Goal: Transaction & Acquisition: Purchase product/service

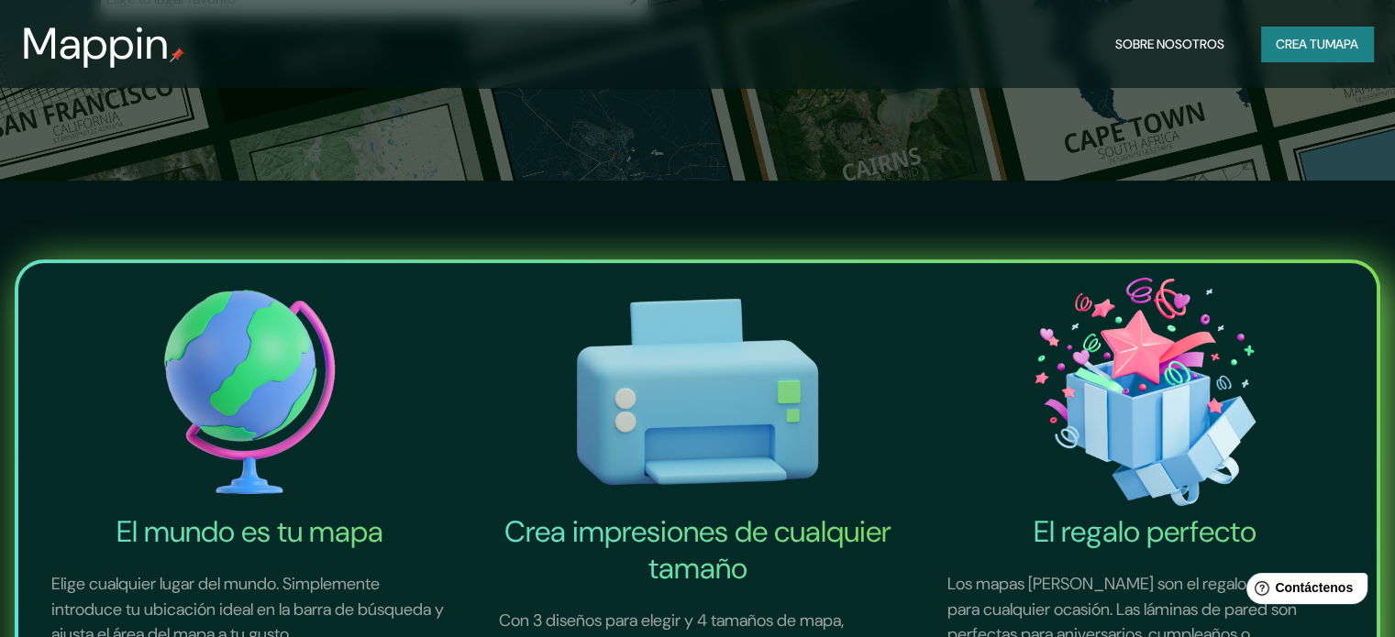
scroll to position [459, 0]
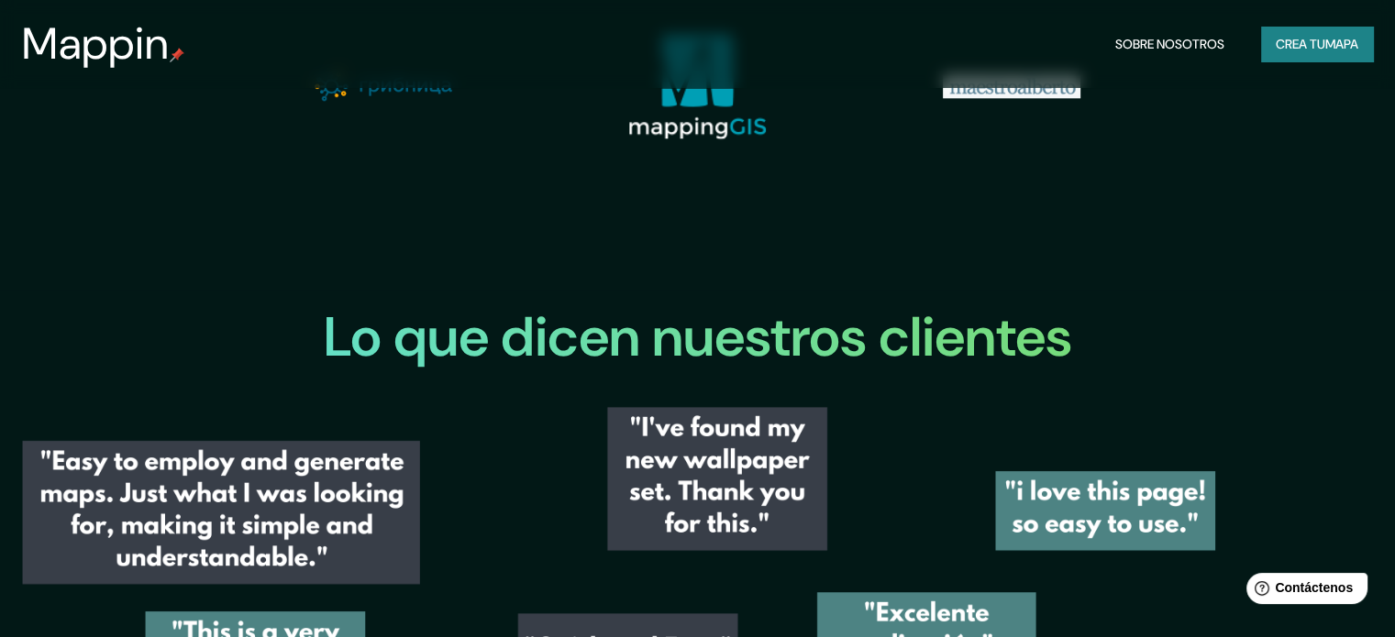
click at [1317, 47] on font "Crea tu" at bounding box center [1301, 44] width 50 height 17
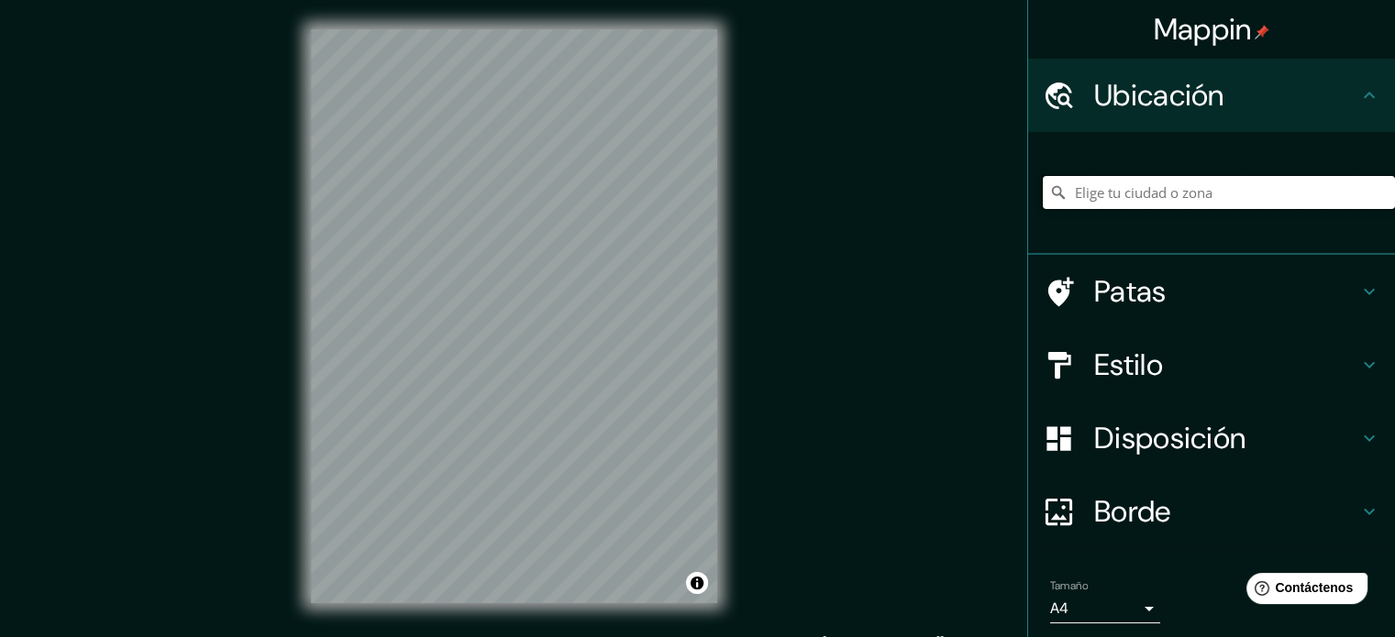
click at [1181, 185] on input "Elige tu ciudad o zona" at bounding box center [1219, 192] width 352 height 33
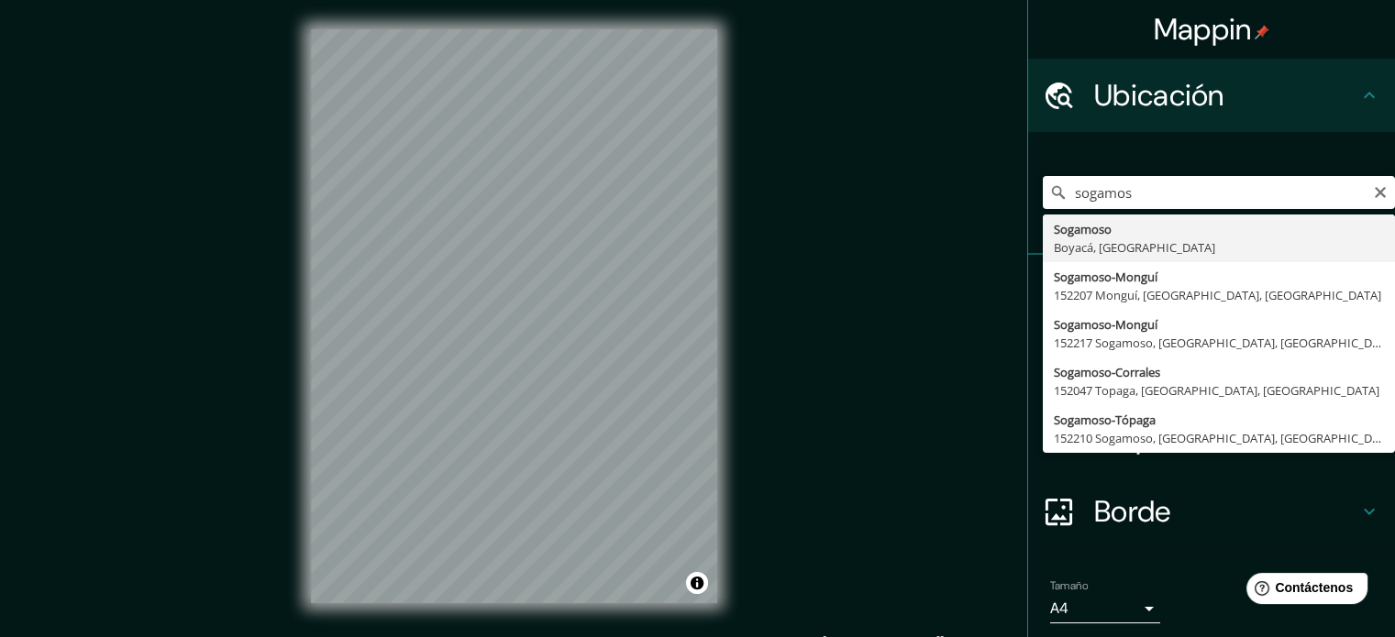
type input "Sogamoso, Boyacá, Colombia"
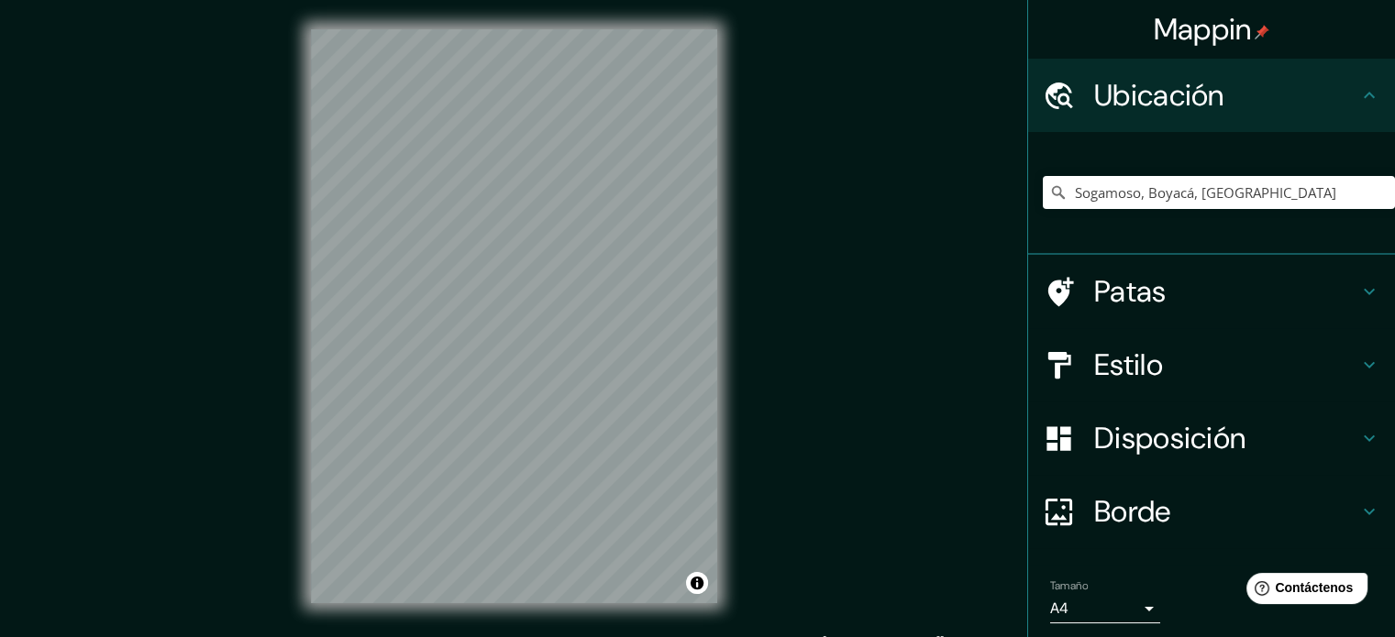
click at [1195, 359] on h4 "Estilo" at bounding box center [1226, 365] width 264 height 37
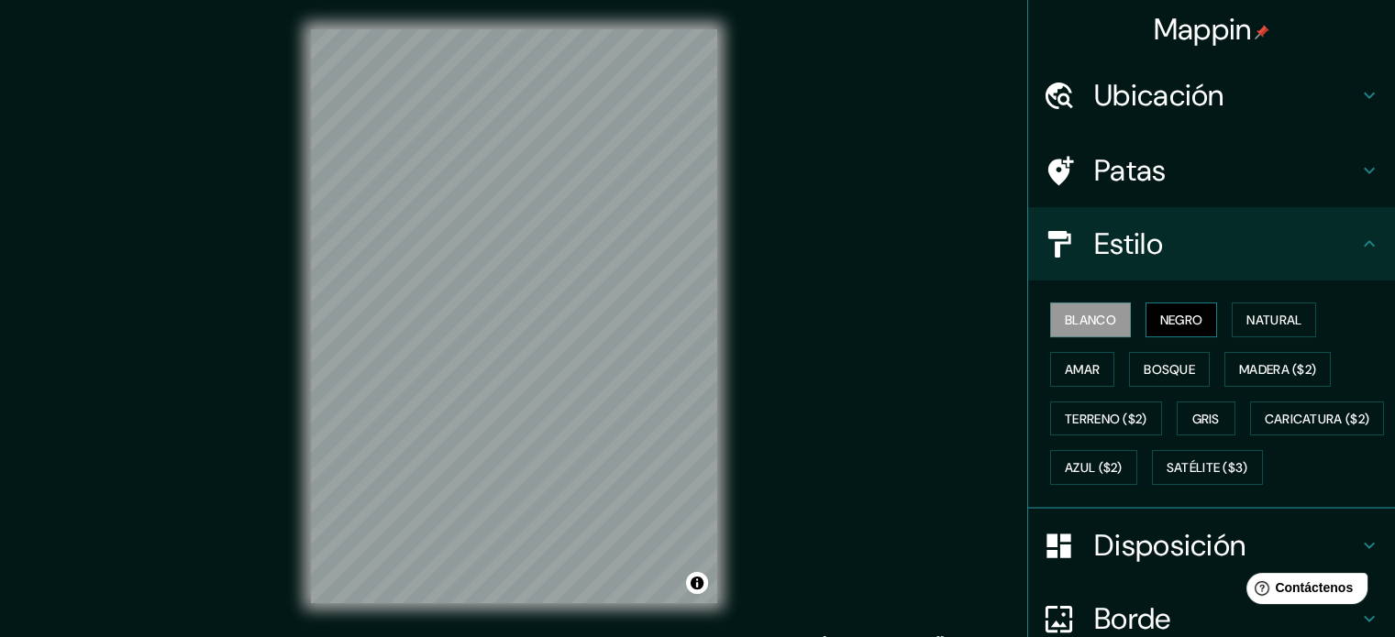
click at [1160, 315] on font "Negro" at bounding box center [1181, 320] width 43 height 17
click at [1269, 312] on font "Natural" at bounding box center [1273, 320] width 55 height 17
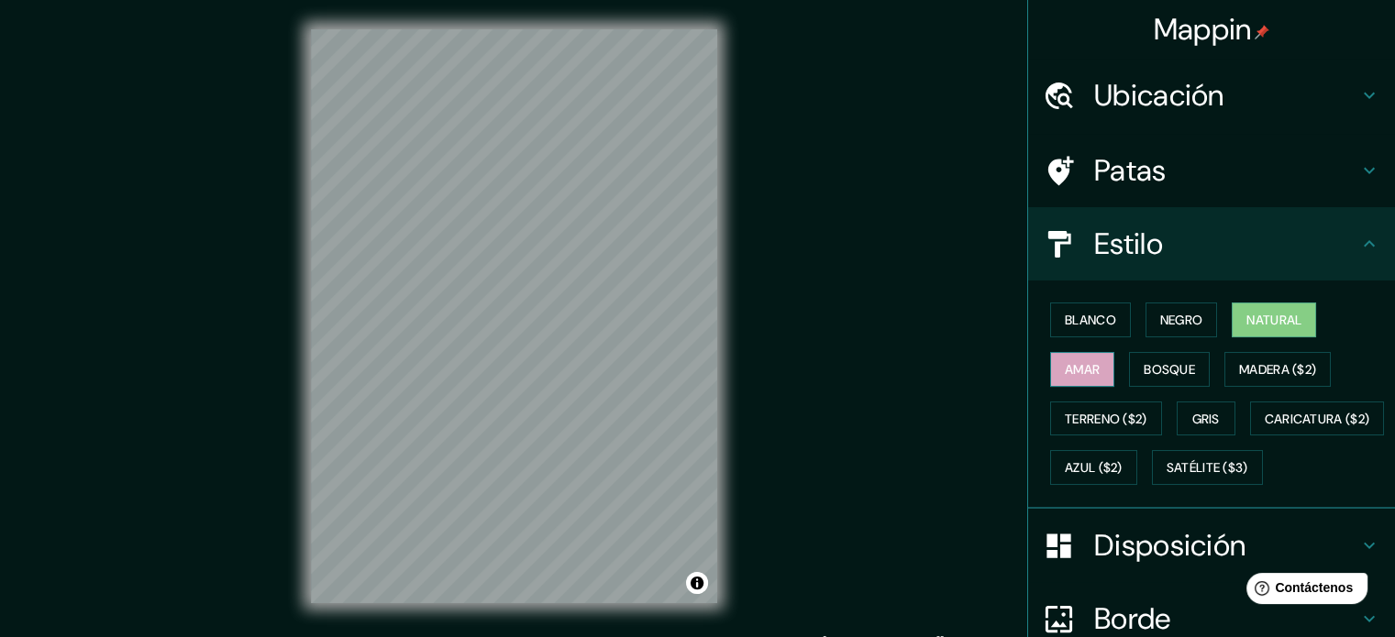
click at [1065, 381] on button "Amar" at bounding box center [1082, 369] width 64 height 35
click at [1178, 366] on font "Bosque" at bounding box center [1169, 369] width 51 height 17
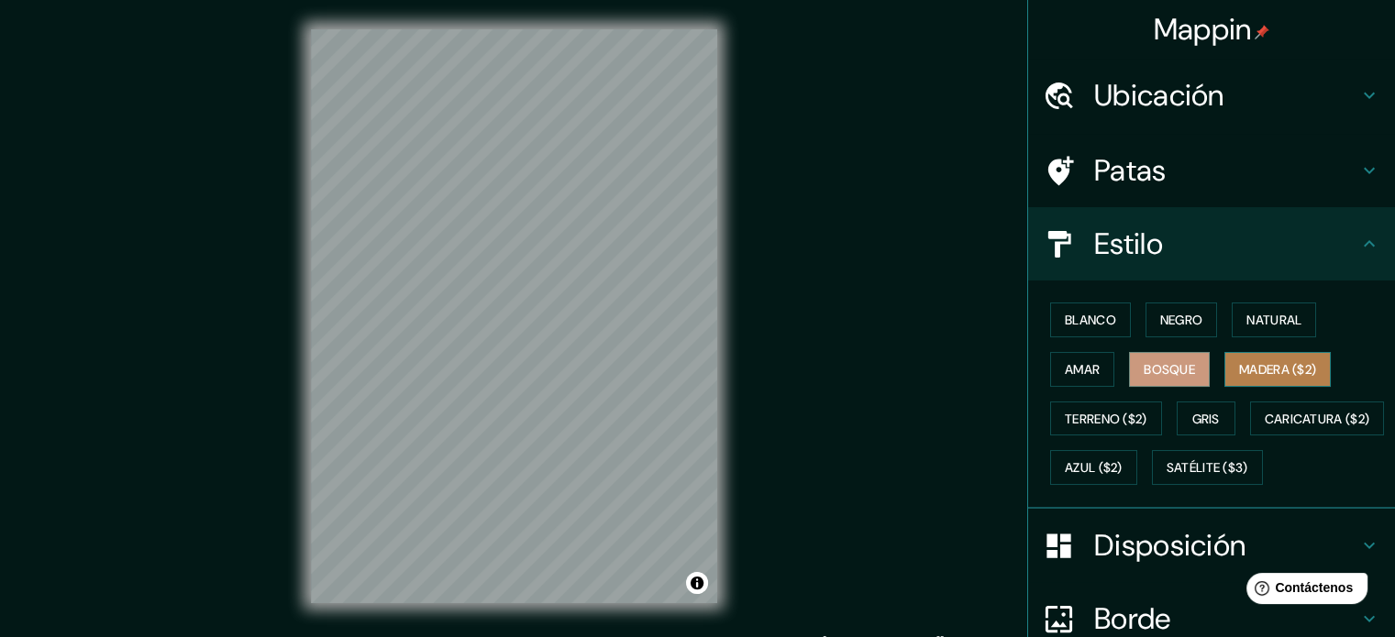
click at [1261, 361] on font "Madera ($2)" at bounding box center [1277, 369] width 77 height 17
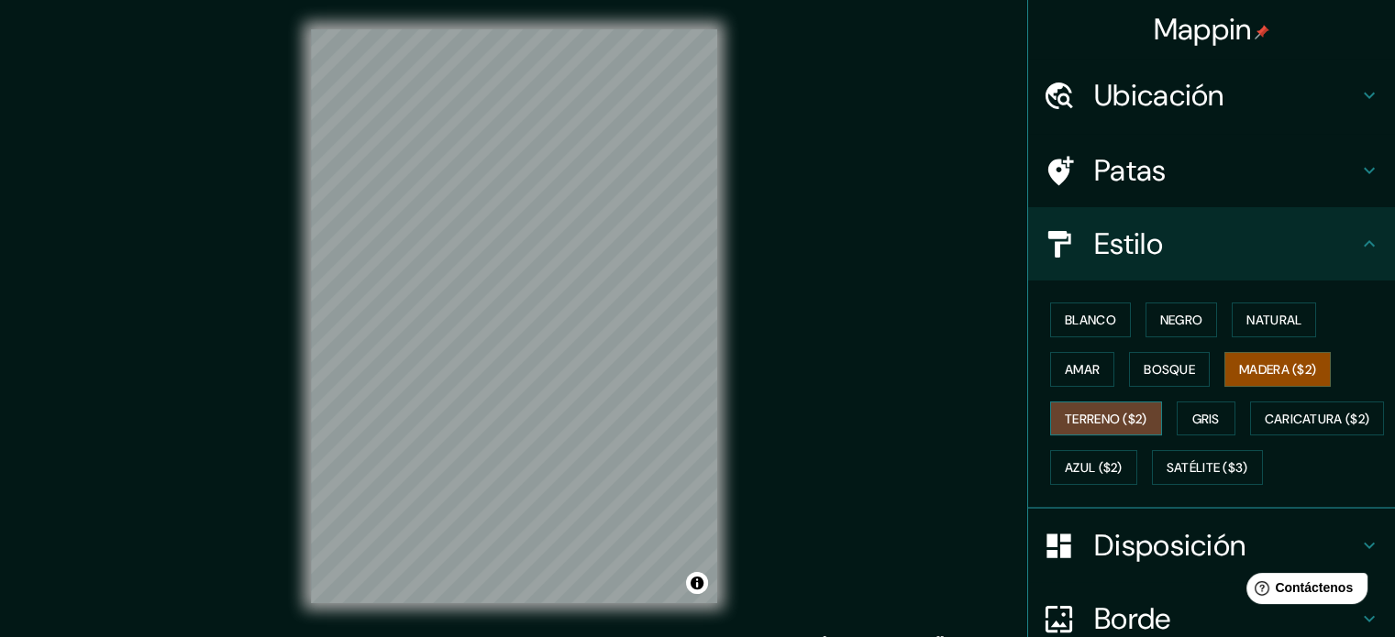
click at [1073, 415] on font "Terreno ($2)" at bounding box center [1106, 419] width 83 height 17
click at [1207, 413] on font "Gris" at bounding box center [1206, 419] width 28 height 17
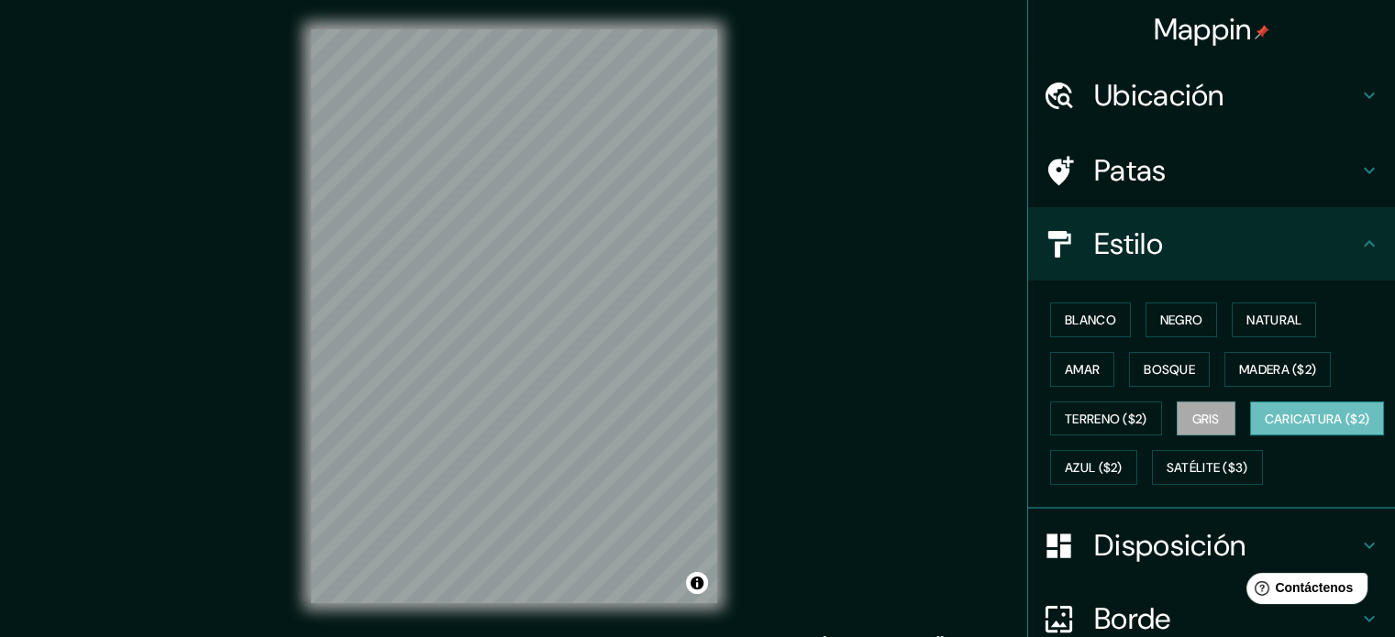
click at [1265, 427] on font "Caricatura ($2)" at bounding box center [1317, 419] width 105 height 17
click at [1123, 468] on font "Azul ($2)" at bounding box center [1094, 468] width 58 height 17
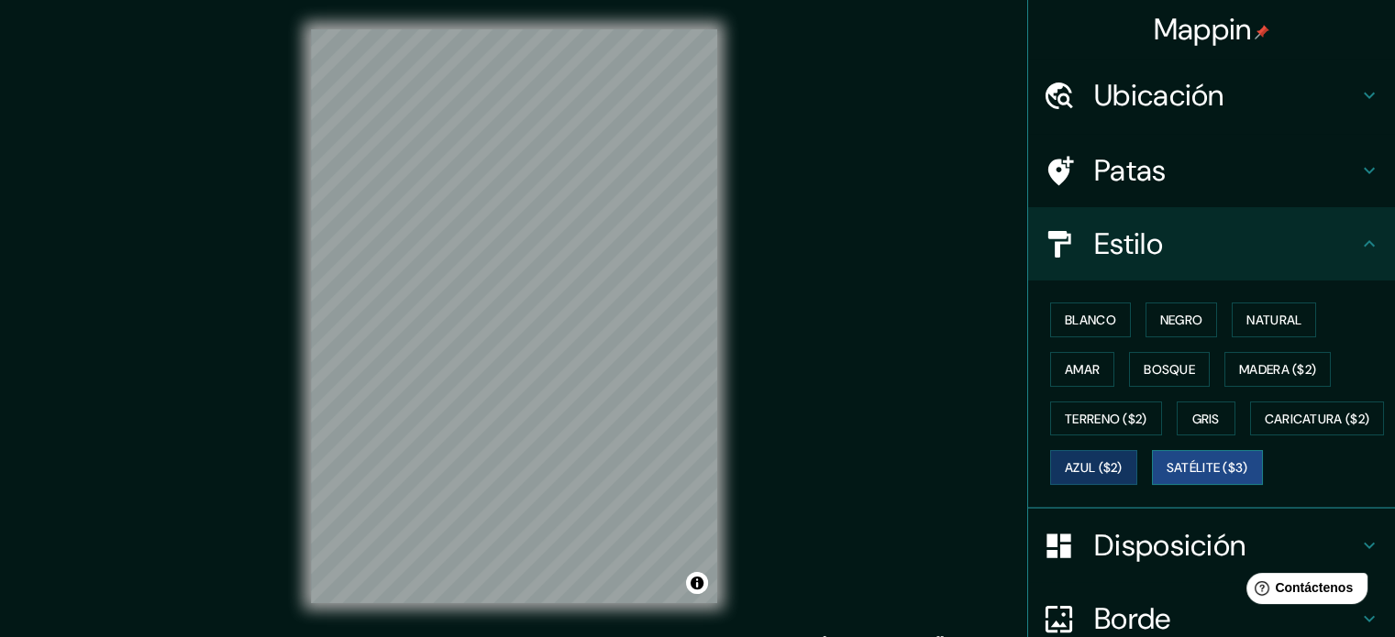
click at [1167, 477] on font "Satélite ($3)" at bounding box center [1208, 468] width 82 height 17
click at [1123, 462] on font "Azul ($2)" at bounding box center [1094, 468] width 58 height 17
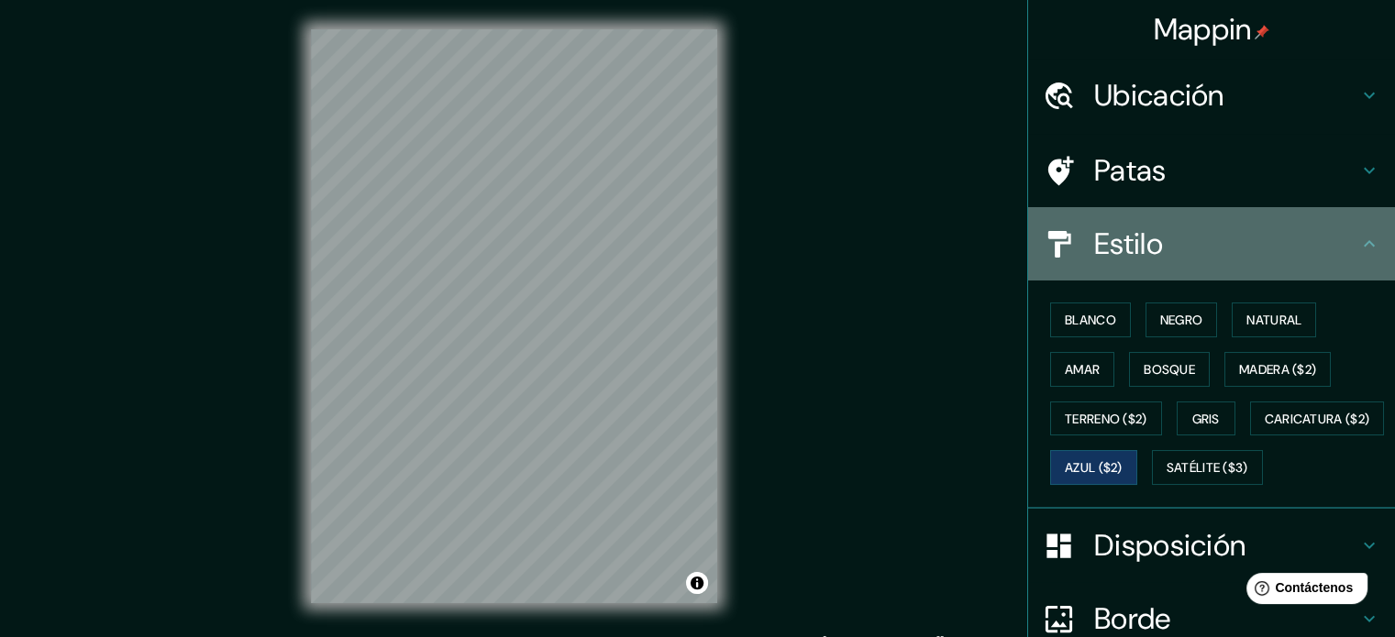
click at [1182, 249] on h4 "Estilo" at bounding box center [1226, 244] width 264 height 37
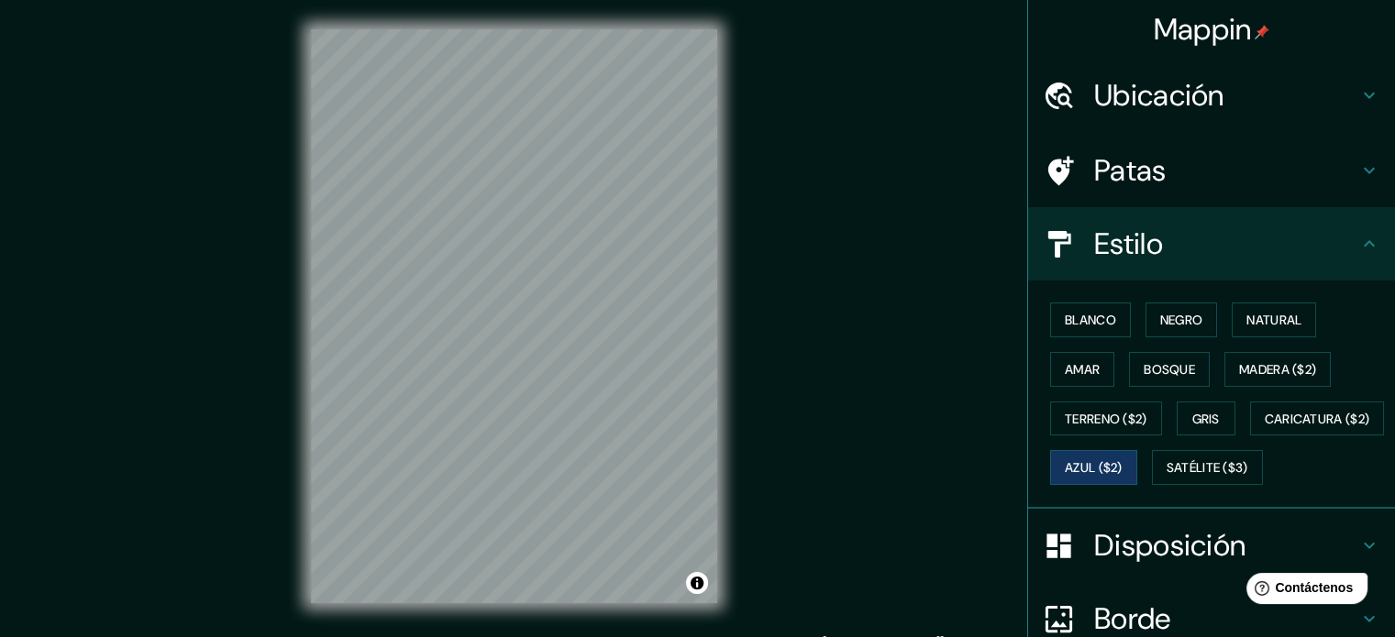
click at [1358, 238] on icon at bounding box center [1369, 244] width 22 height 22
click at [1360, 239] on icon at bounding box center [1369, 244] width 22 height 22
click at [1102, 254] on font "Estilo" at bounding box center [1128, 244] width 69 height 39
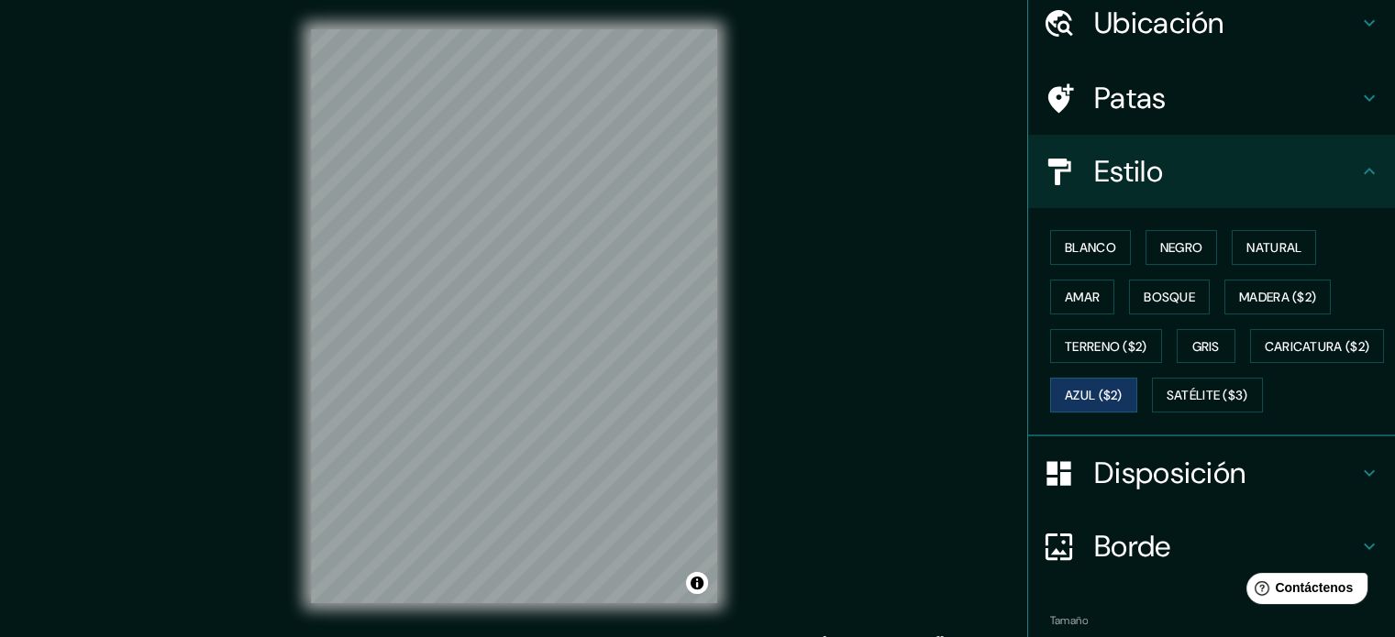
scroll to position [216, 0]
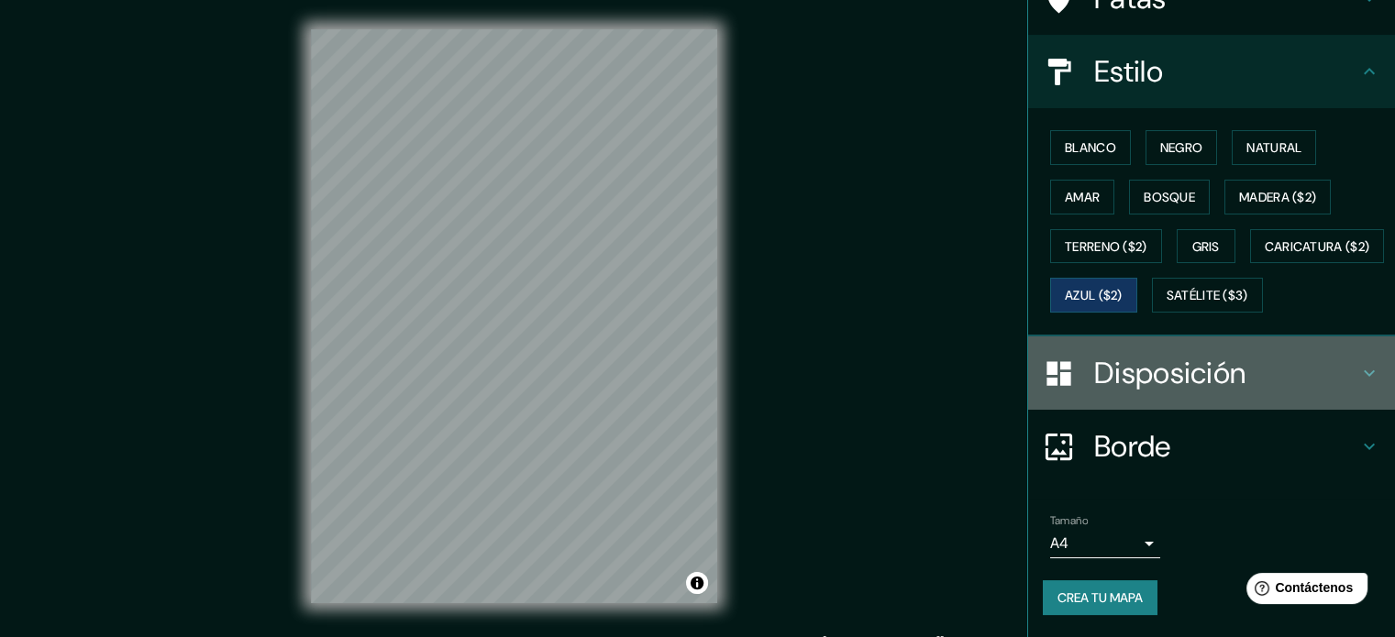
click at [1200, 376] on font "Disposición" at bounding box center [1169, 373] width 151 height 39
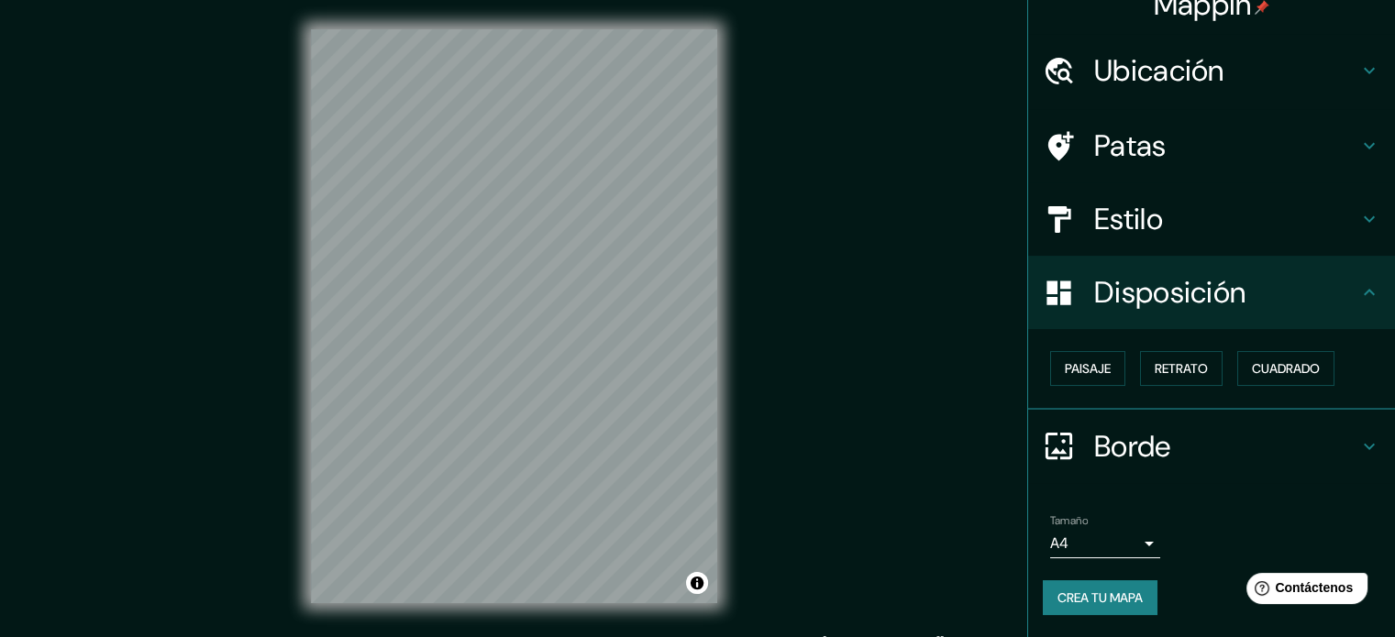
scroll to position [22, 0]
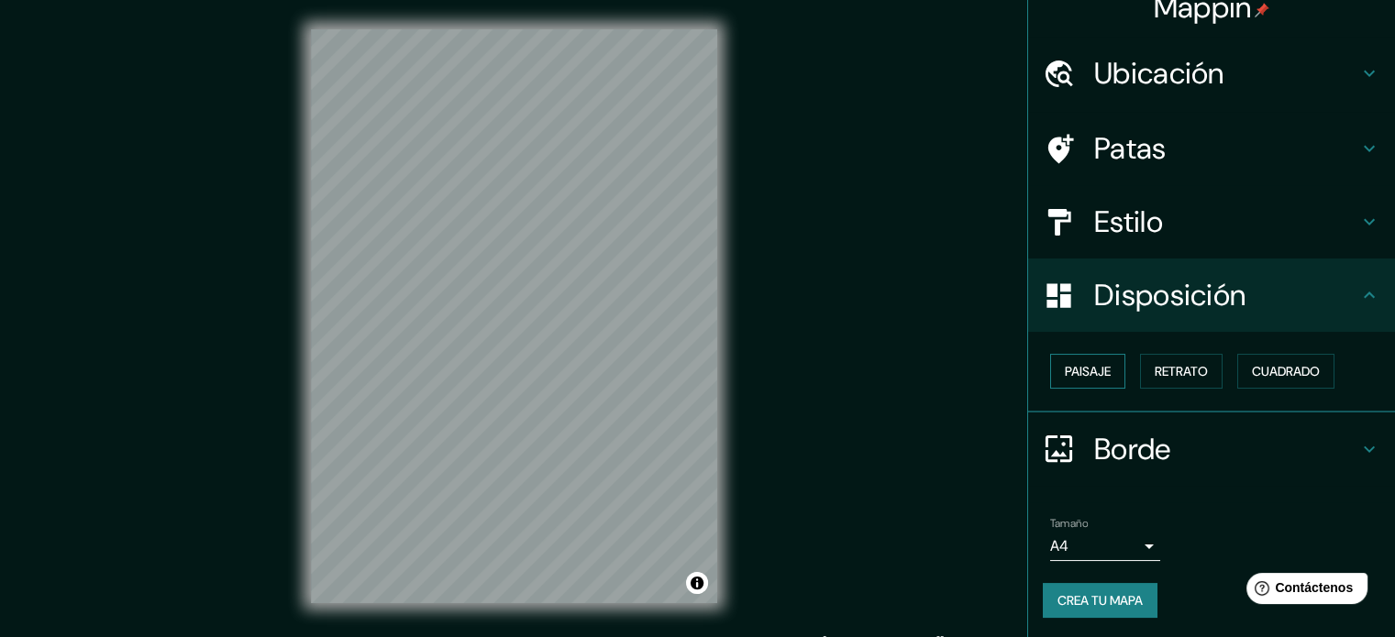
click at [1069, 373] on font "Paisaje" at bounding box center [1088, 371] width 46 height 17
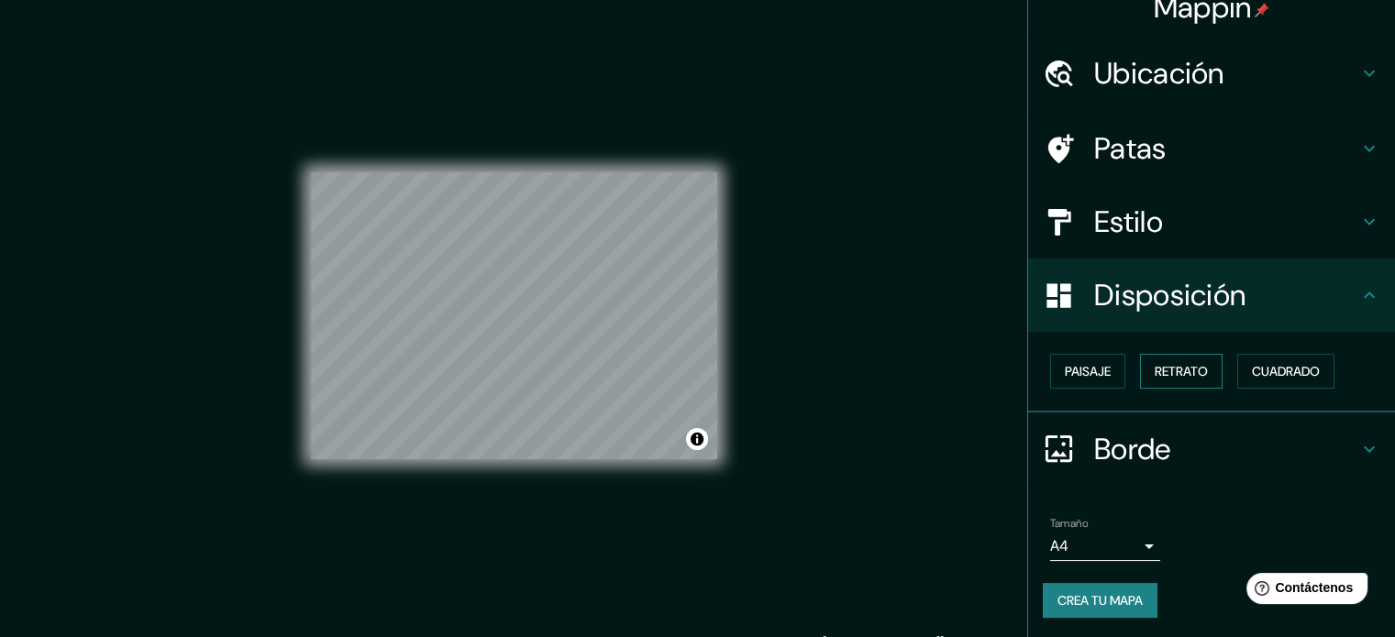
click at [1164, 369] on font "Retrato" at bounding box center [1181, 371] width 53 height 17
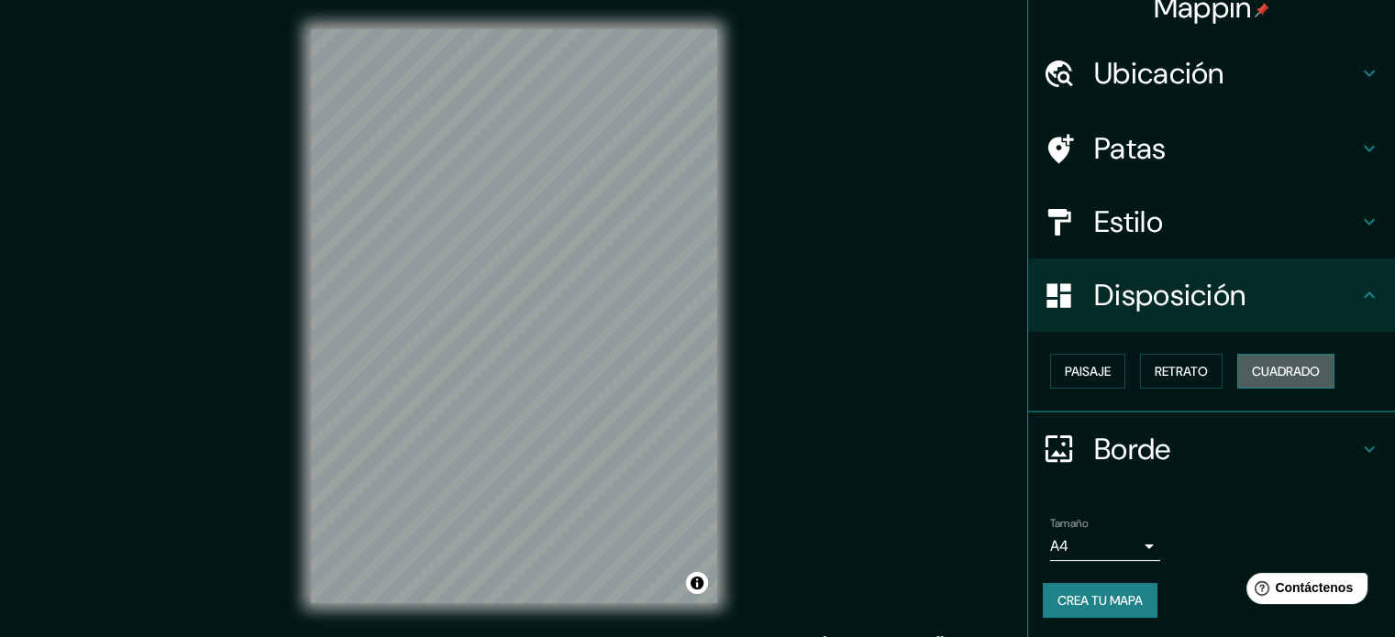
click at [1278, 369] on font "Cuadrado" at bounding box center [1286, 371] width 68 height 17
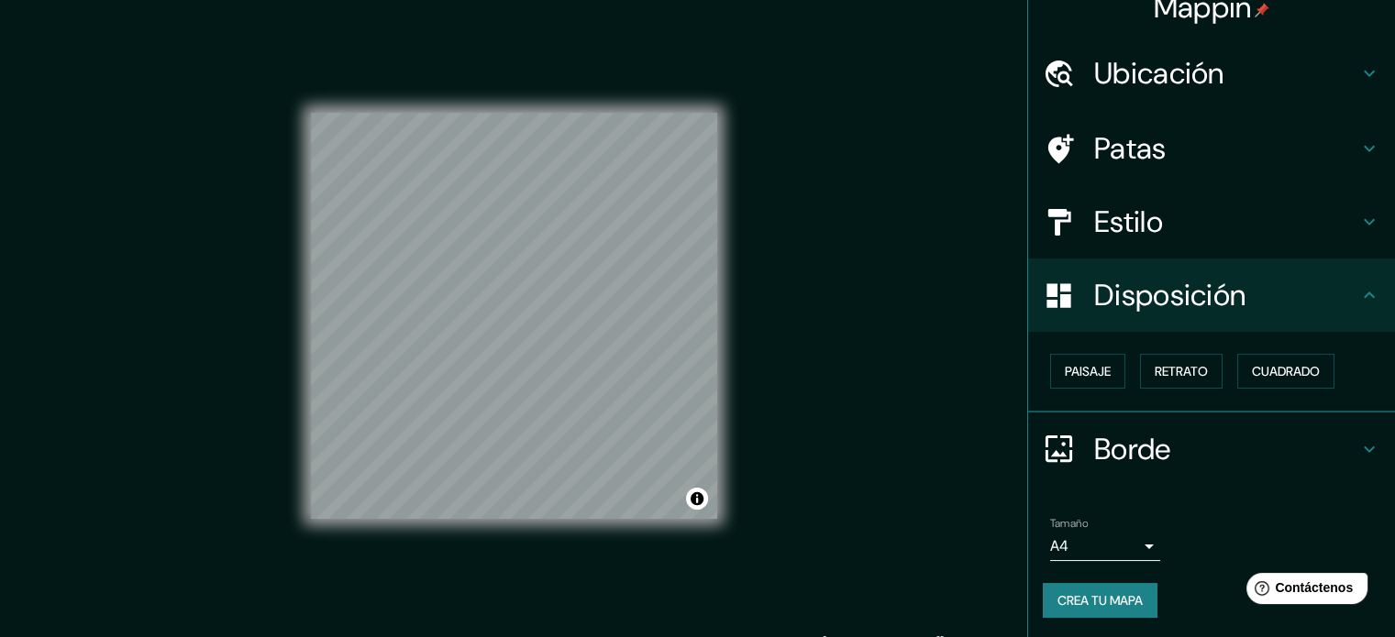
click at [1169, 449] on h4 "Borde" at bounding box center [1226, 449] width 264 height 37
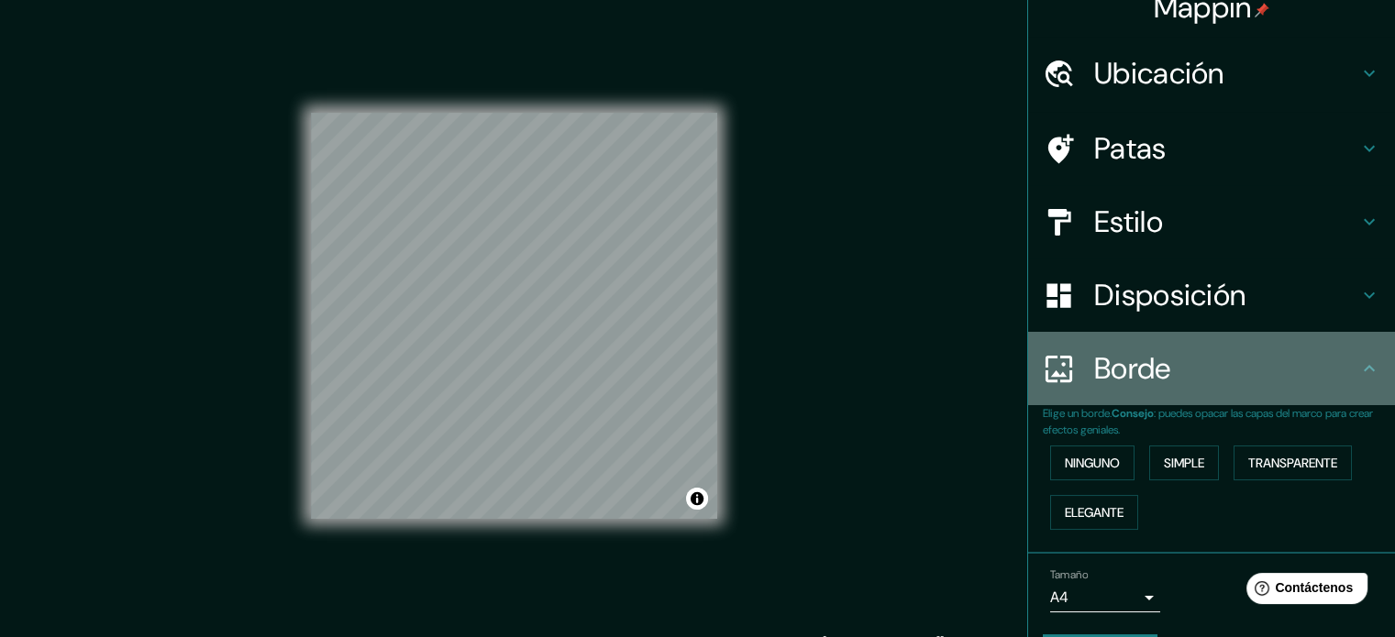
click at [1207, 379] on h4 "Borde" at bounding box center [1226, 368] width 264 height 37
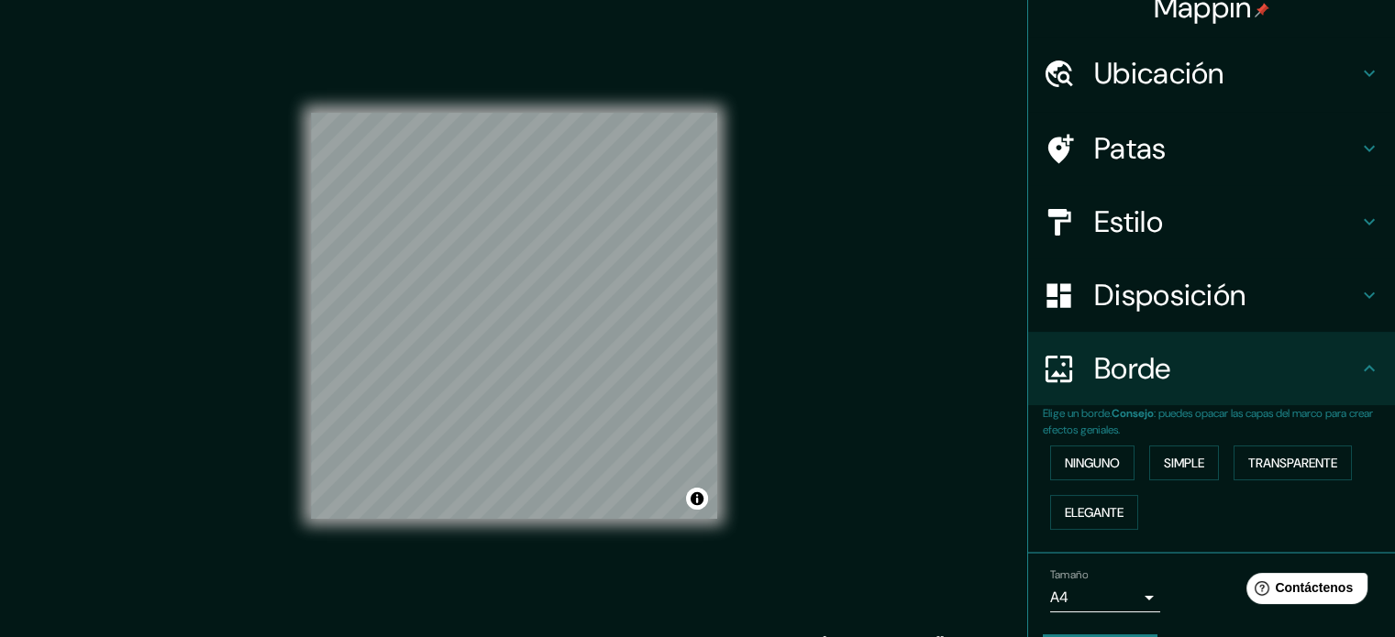
click at [1358, 371] on icon at bounding box center [1369, 369] width 22 height 22
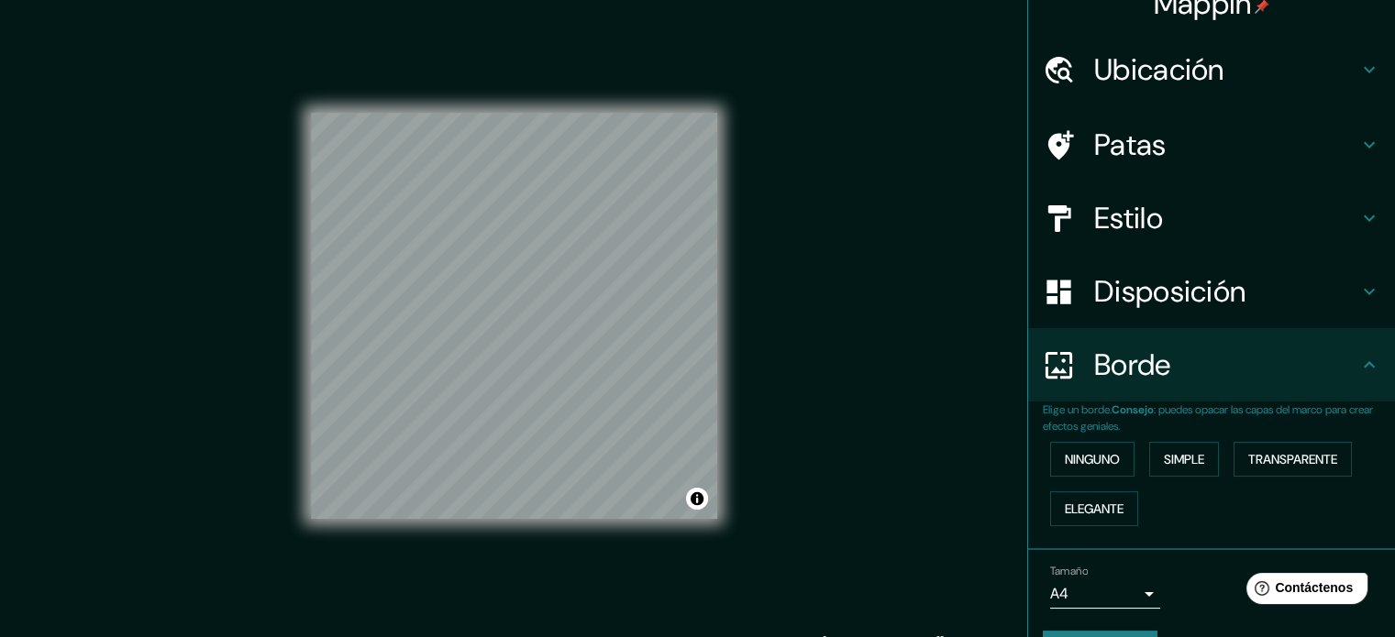
scroll to position [0, 0]
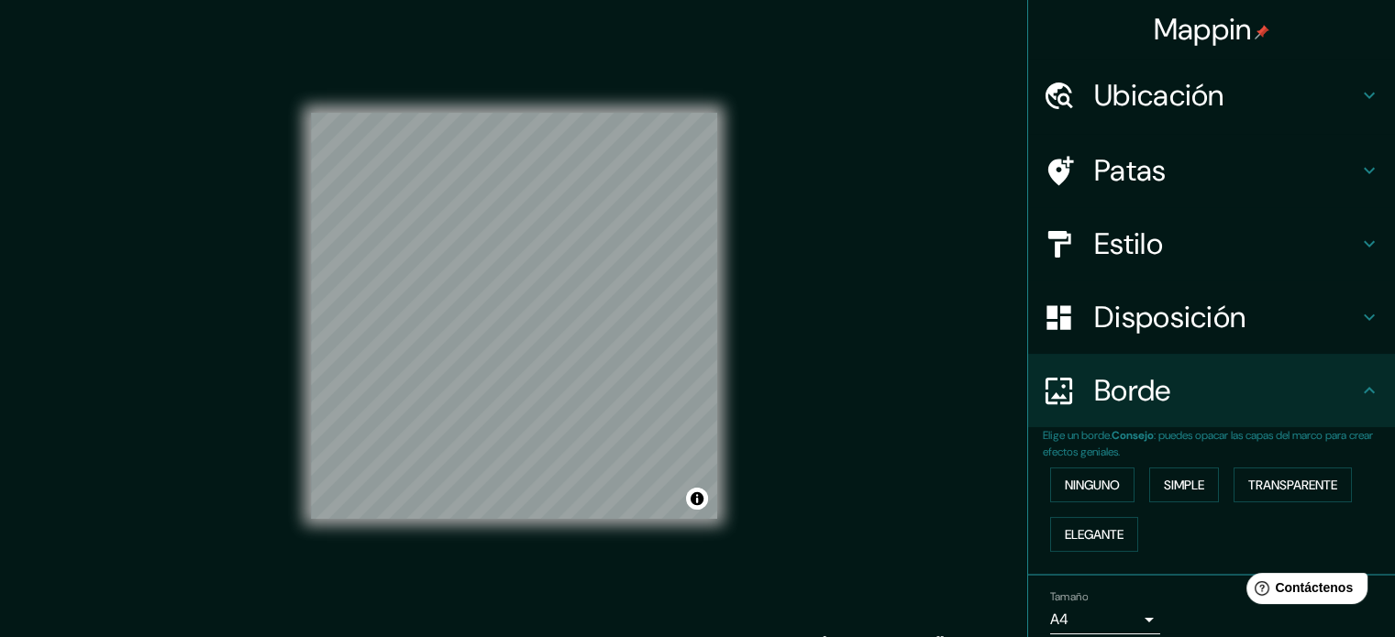
click at [1212, 238] on h4 "Estilo" at bounding box center [1226, 244] width 264 height 37
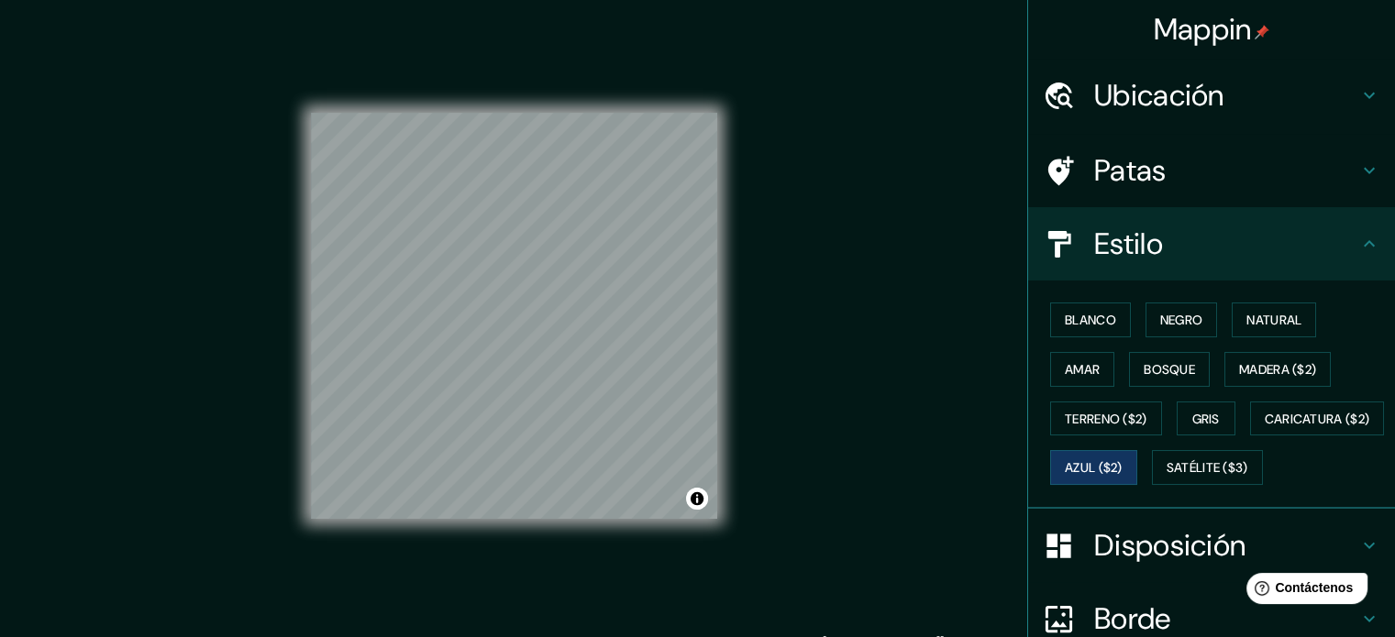
click at [1258, 168] on h4 "Patas" at bounding box center [1226, 170] width 264 height 37
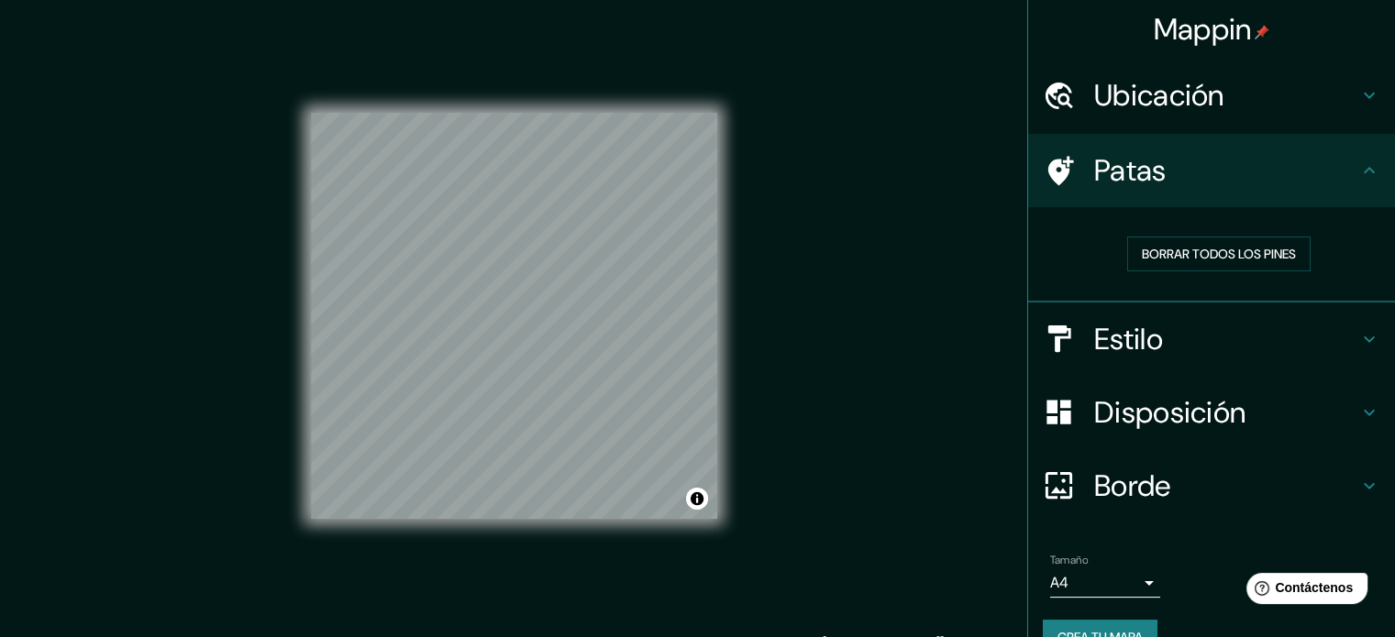
click at [1262, 114] on div "Ubicación" at bounding box center [1211, 95] width 367 height 73
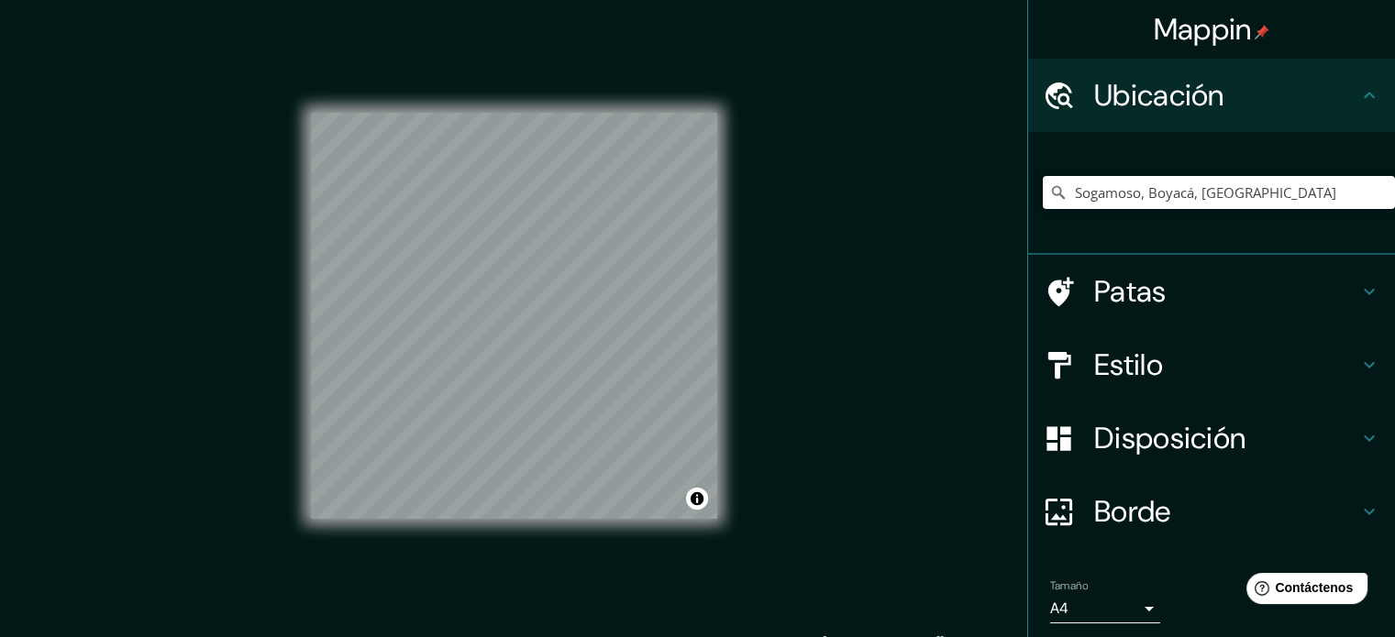
click at [1184, 366] on h4 "Estilo" at bounding box center [1226, 365] width 264 height 37
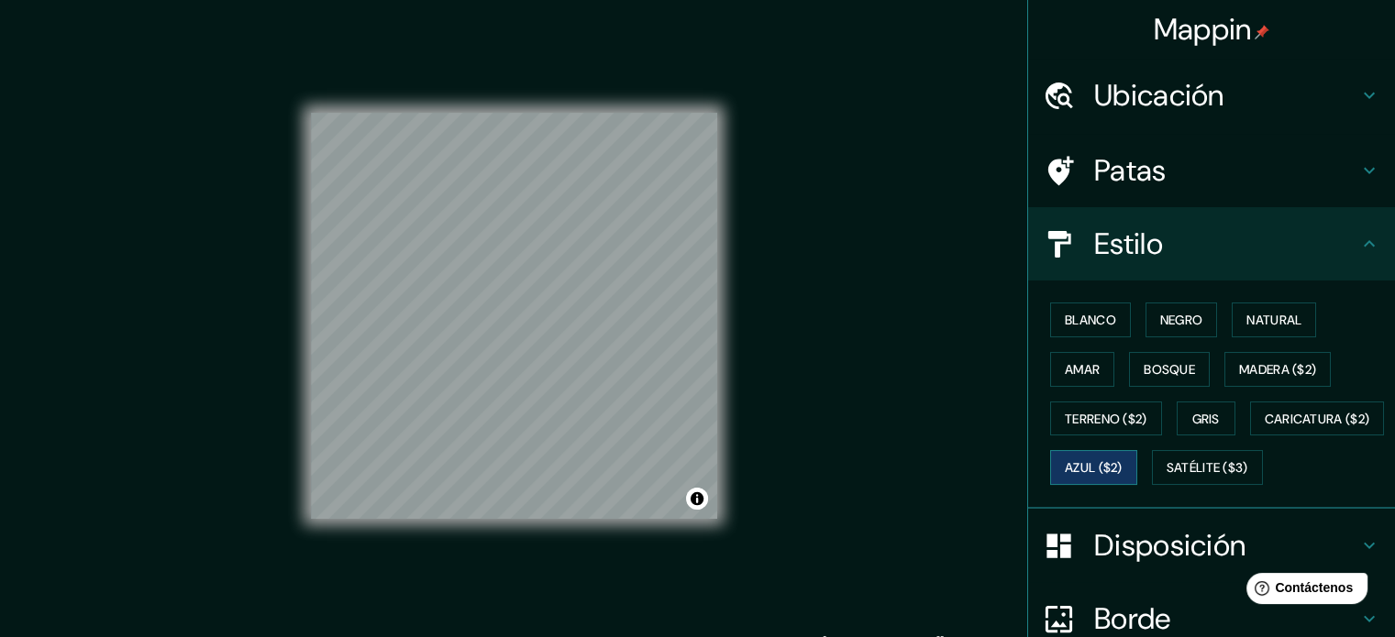
scroll to position [216, 0]
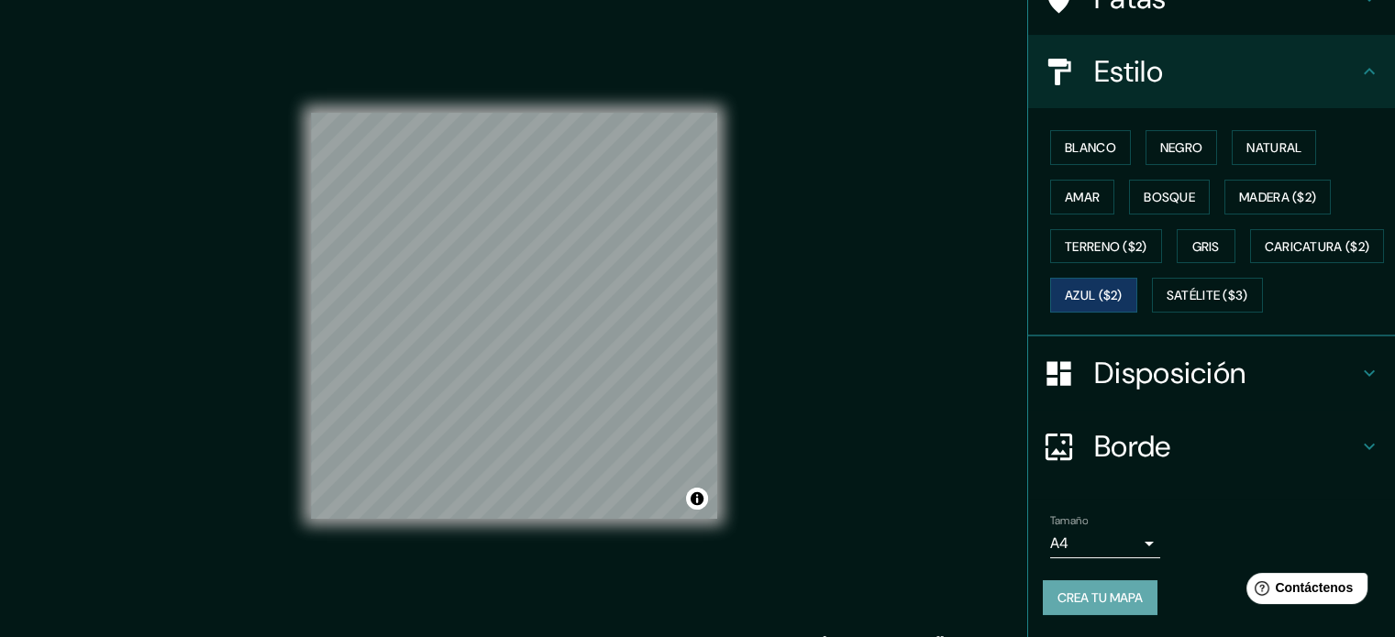
click at [1081, 599] on font "Crea tu mapa" at bounding box center [1099, 598] width 85 height 17
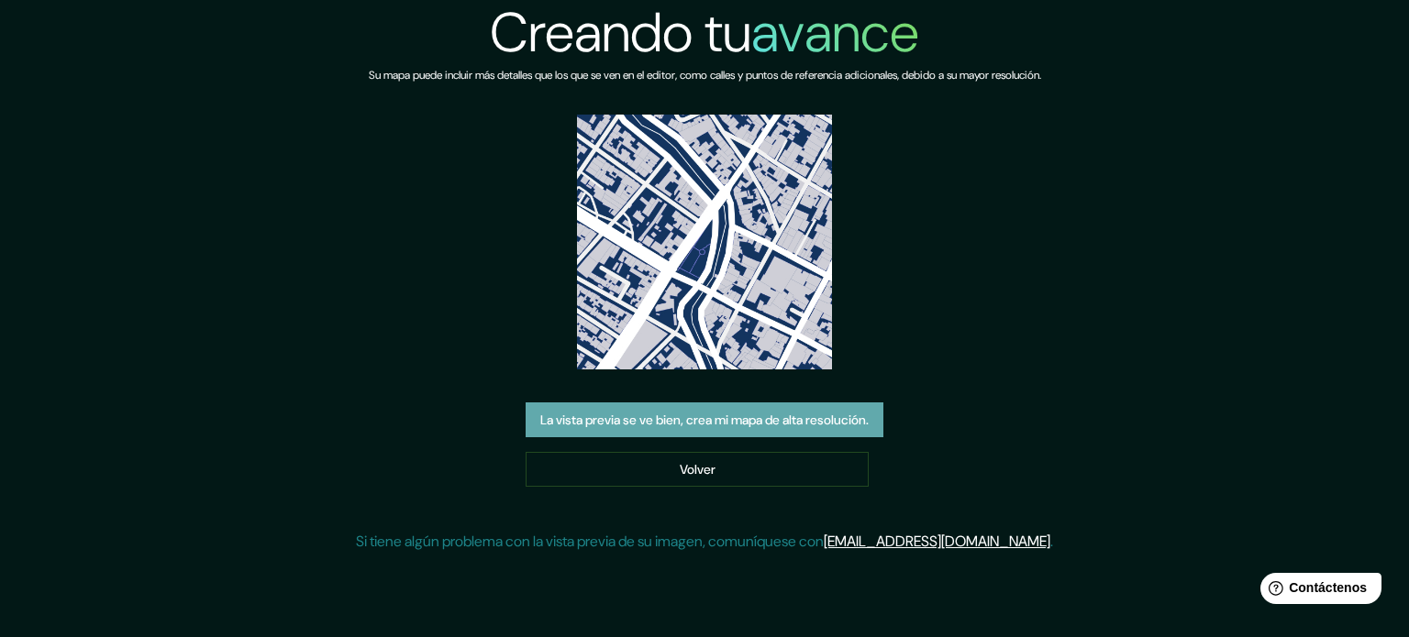
click at [780, 431] on font "La vista previa se ve bien, crea mi mapa de alta resolución." at bounding box center [704, 420] width 328 height 24
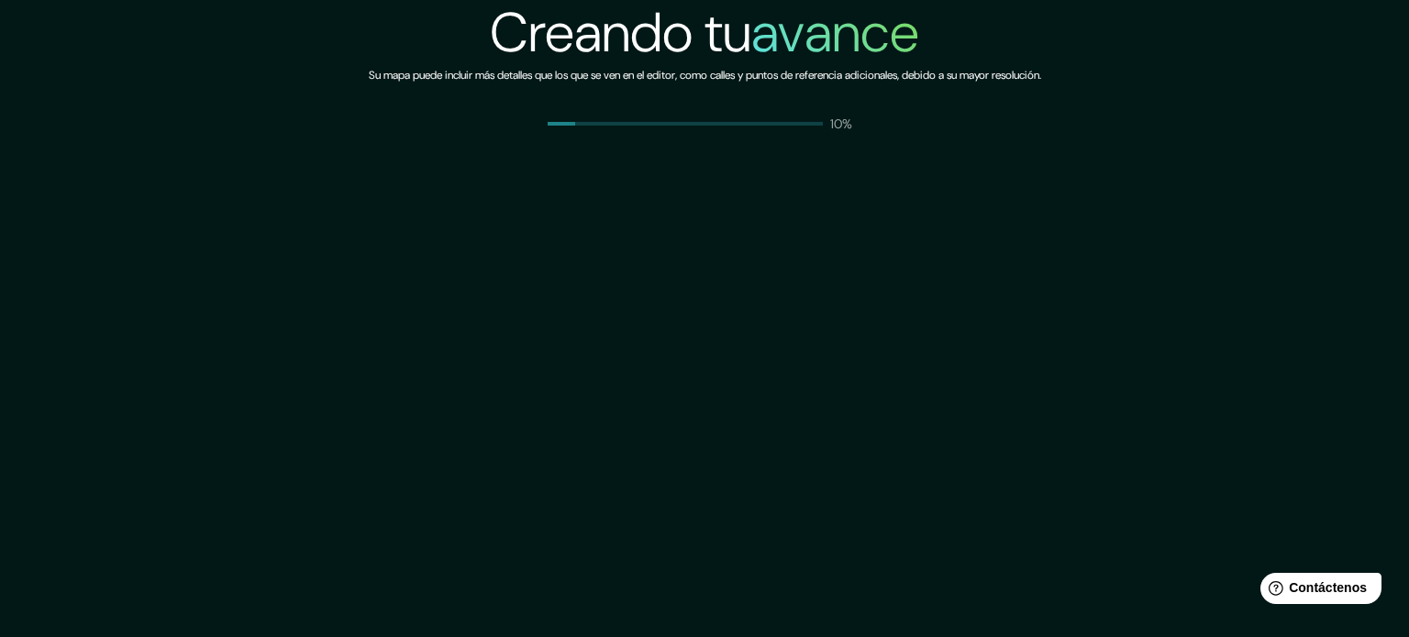
drag, startPoint x: 0, startPoint y: 0, endPoint x: 680, endPoint y: 429, distance: 803.8
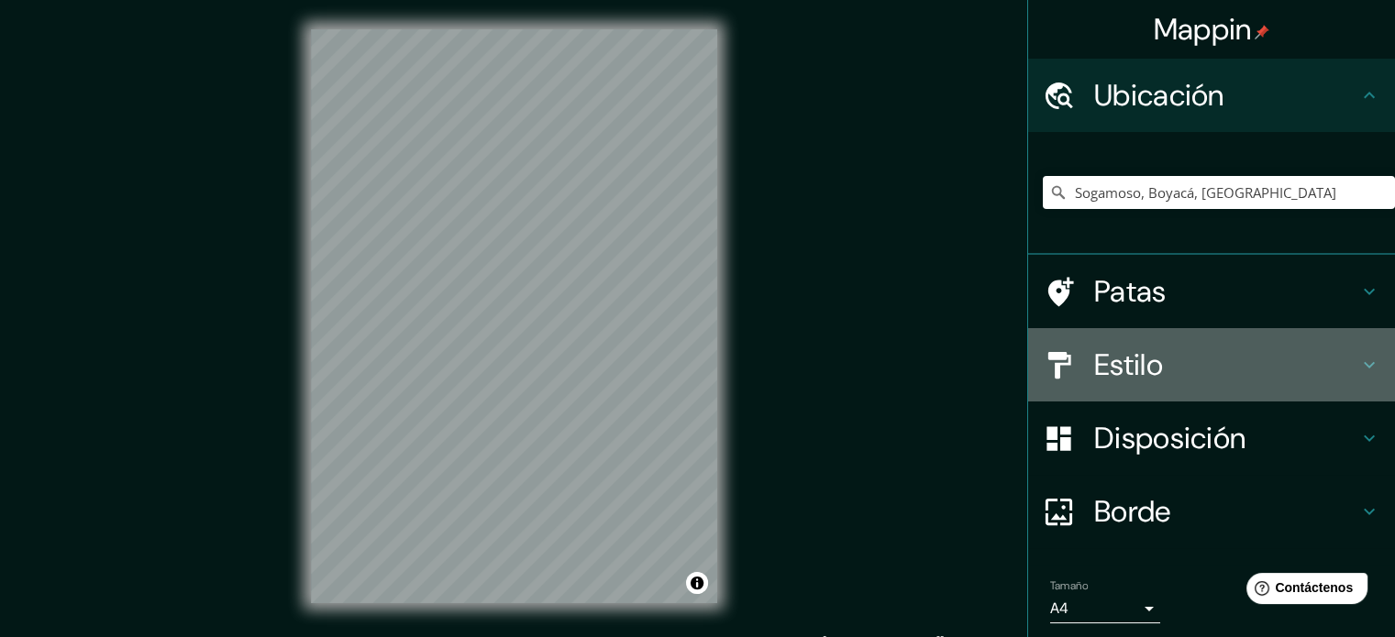
click at [1152, 377] on h4 "Estilo" at bounding box center [1226, 365] width 264 height 37
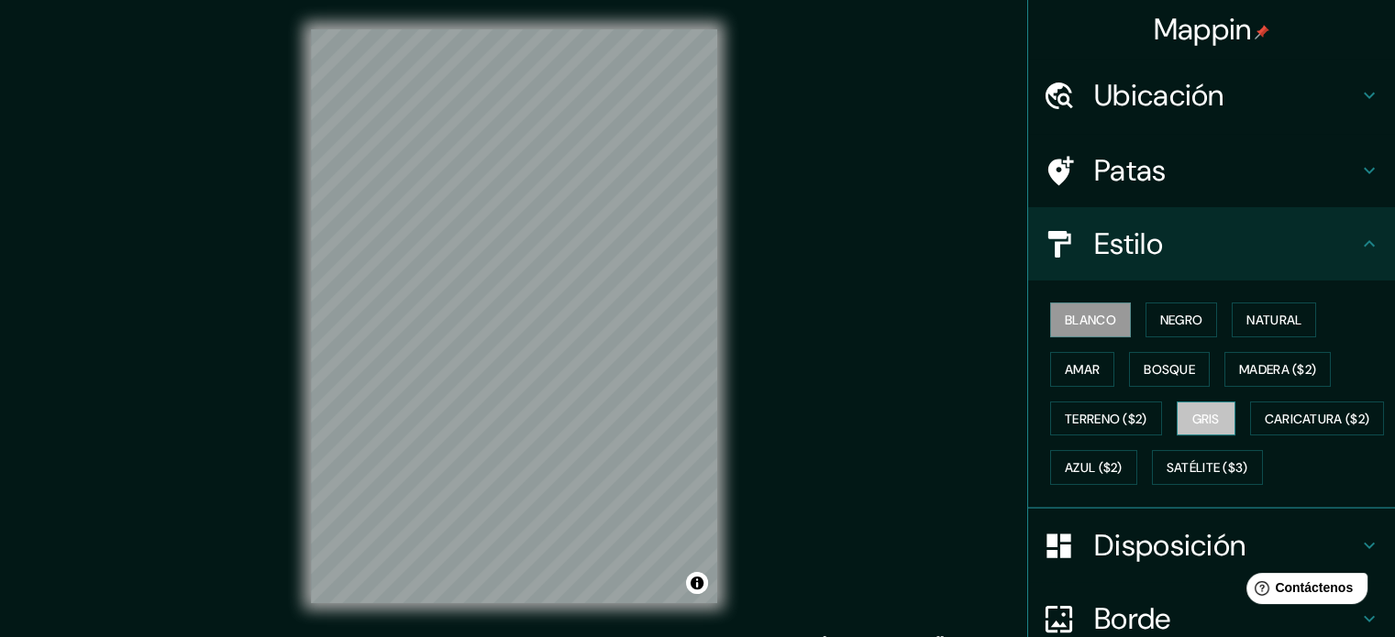
click at [1196, 418] on font "Gris" at bounding box center [1206, 419] width 28 height 17
click at [1084, 317] on font "Blanco" at bounding box center [1090, 320] width 51 height 17
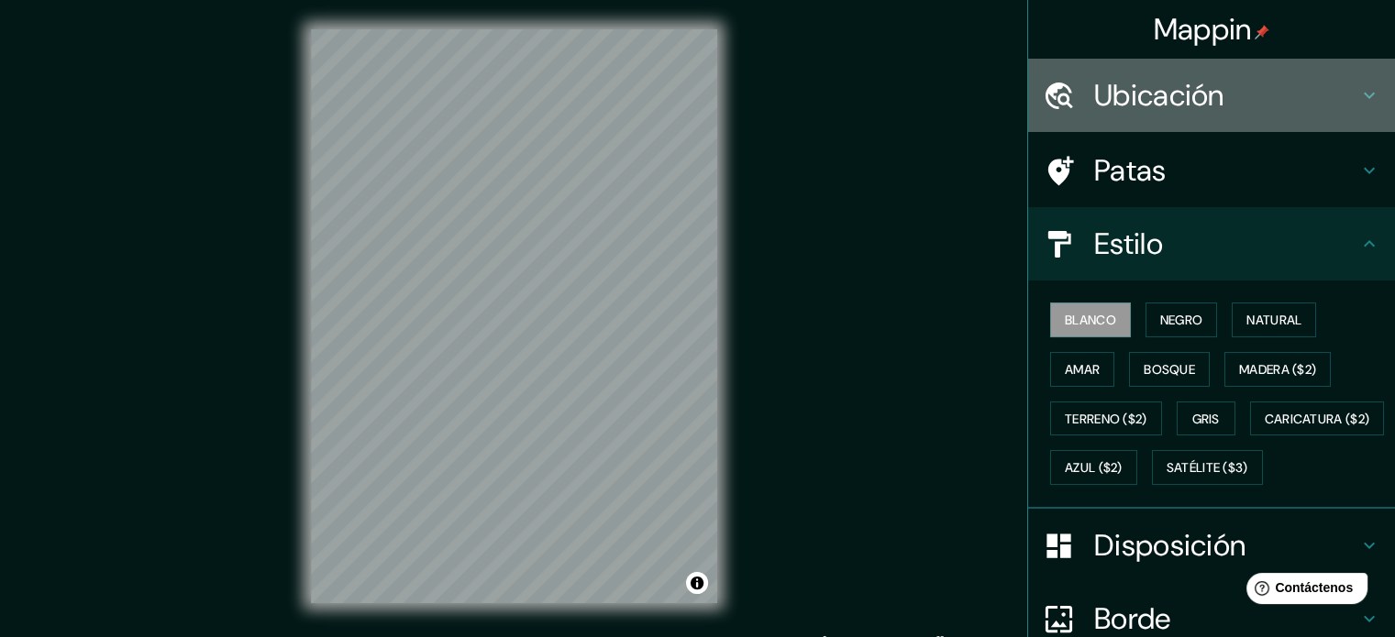
click at [1234, 86] on h4 "Ubicación" at bounding box center [1226, 95] width 264 height 37
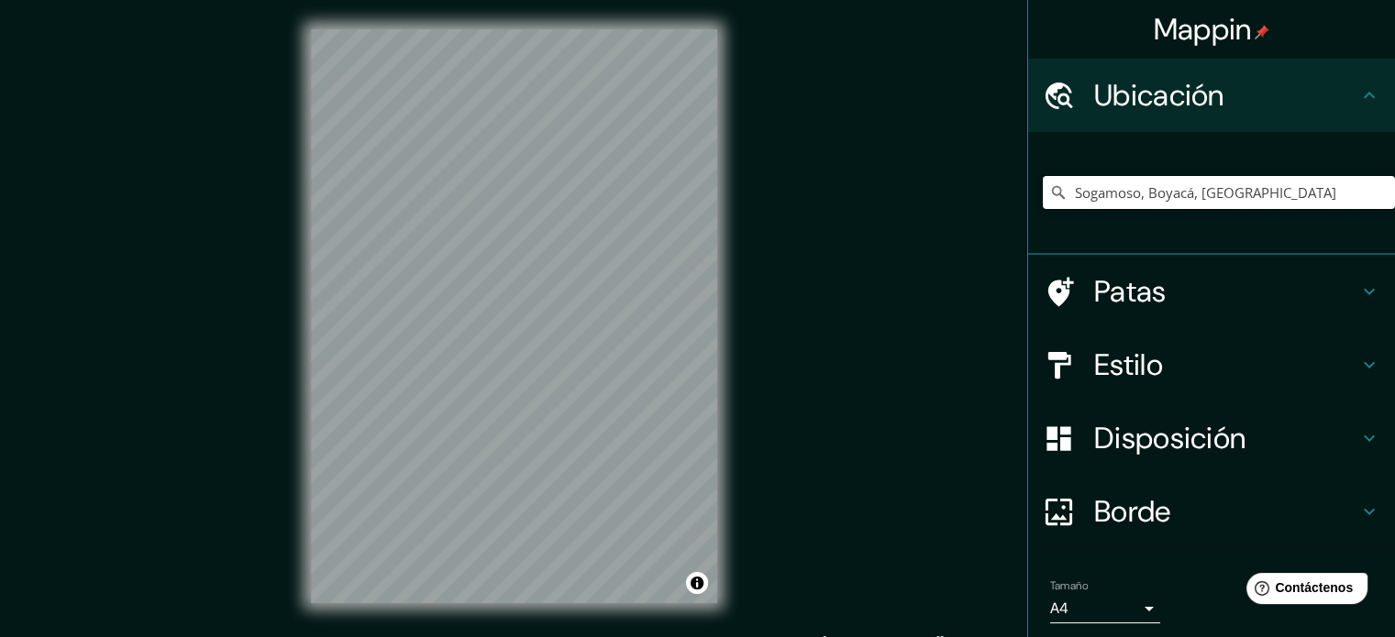
click at [1184, 194] on input "Sogamoso, Boyacá, Colombia" at bounding box center [1219, 192] width 352 height 33
click at [1277, 193] on input "Sogamoso, Boyacá, Colombia" at bounding box center [1219, 192] width 352 height 33
drag, startPoint x: 1277, startPoint y: 193, endPoint x: 1012, endPoint y: 196, distance: 265.1
click at [1012, 196] on div "Mappin Ubicación Sogamoso, Boyacá, Colombia Patas Estilo Disposición Borde Elig…" at bounding box center [697, 331] width 1395 height 662
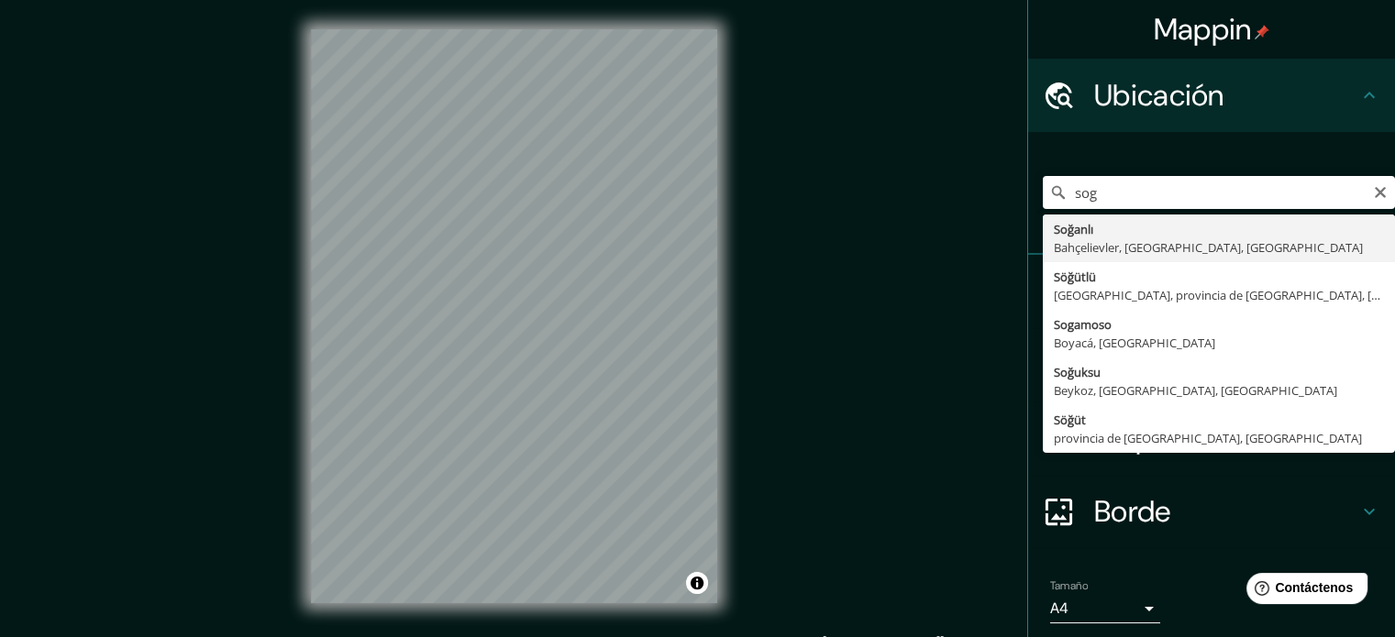
type input "Sogamoso, Boyacá, Colombia"
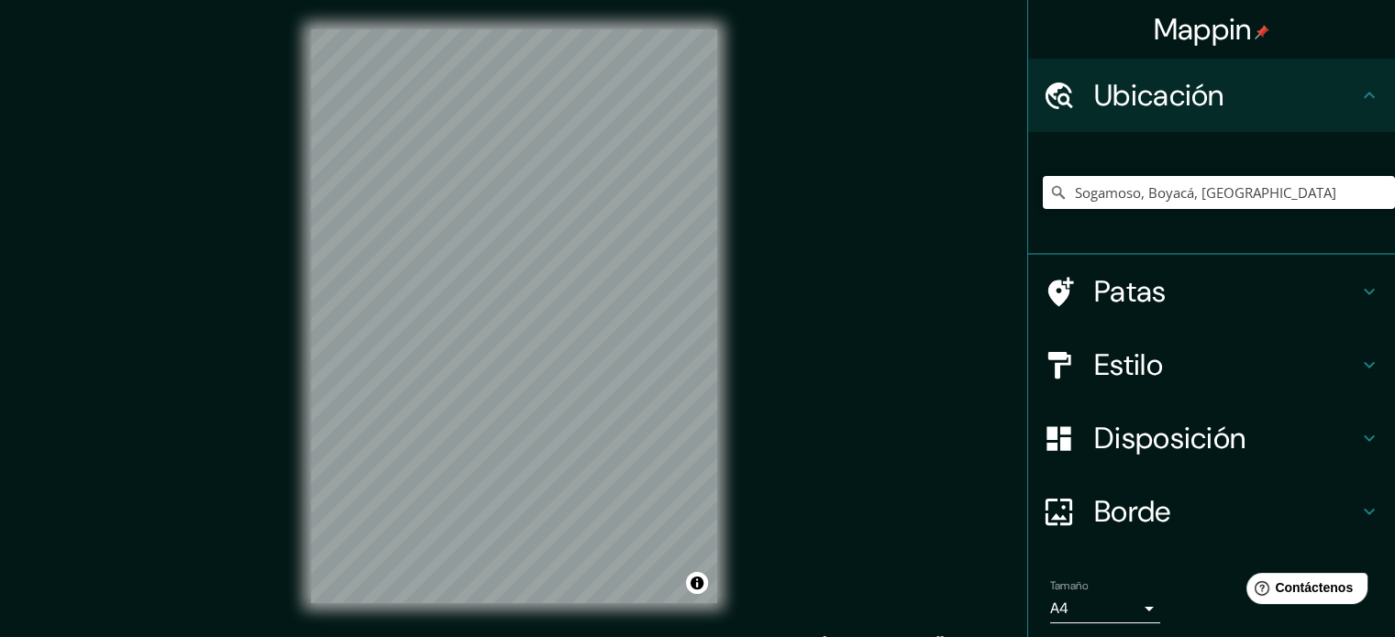
click at [1227, 370] on h4 "Estilo" at bounding box center [1226, 365] width 264 height 37
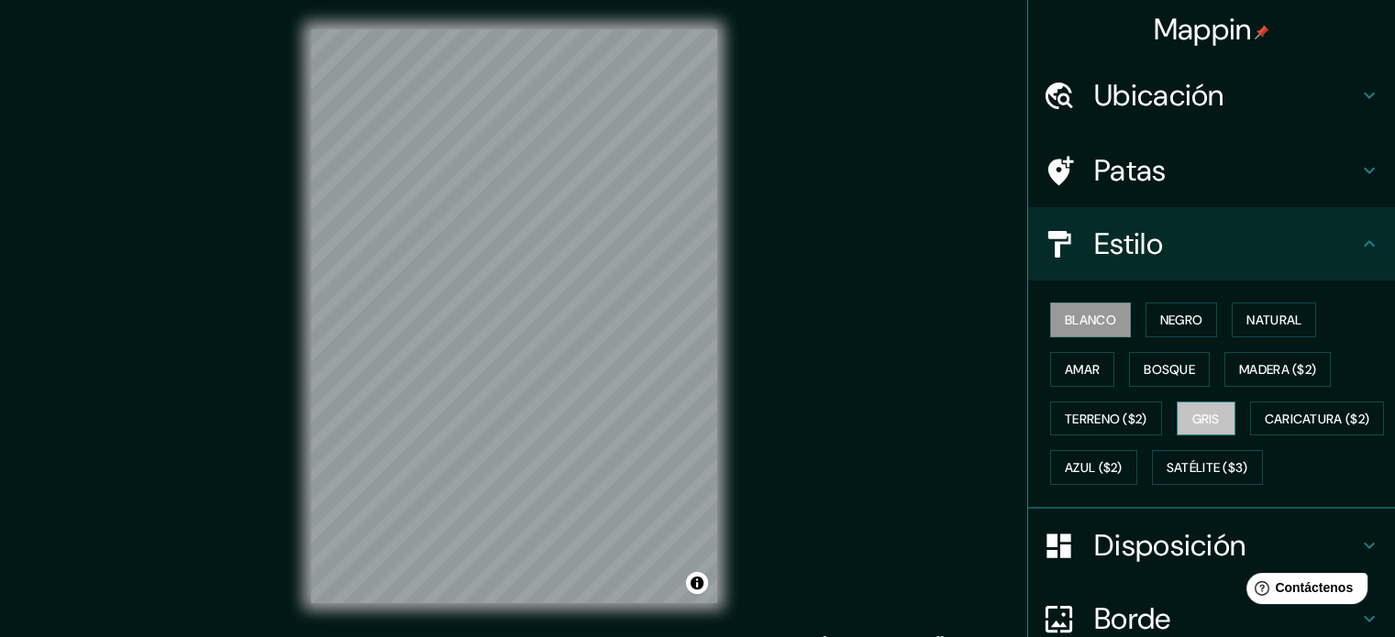
click at [1217, 425] on button "Gris" at bounding box center [1206, 419] width 59 height 35
click at [1167, 321] on font "Negro" at bounding box center [1181, 320] width 43 height 17
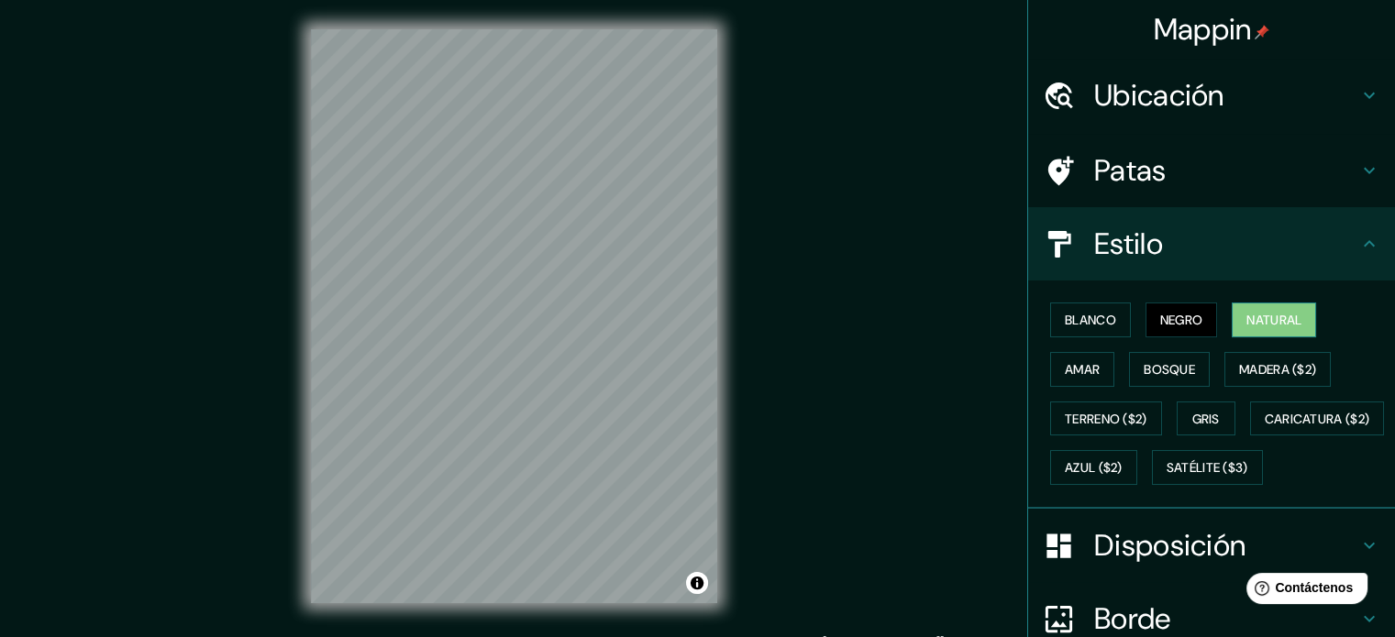
click at [1261, 318] on font "Natural" at bounding box center [1273, 320] width 55 height 17
click at [1200, 414] on font "Gris" at bounding box center [1206, 419] width 28 height 17
click at [1172, 318] on font "Negro" at bounding box center [1181, 320] width 43 height 17
click at [1161, 373] on font "Bosque" at bounding box center [1169, 369] width 51 height 17
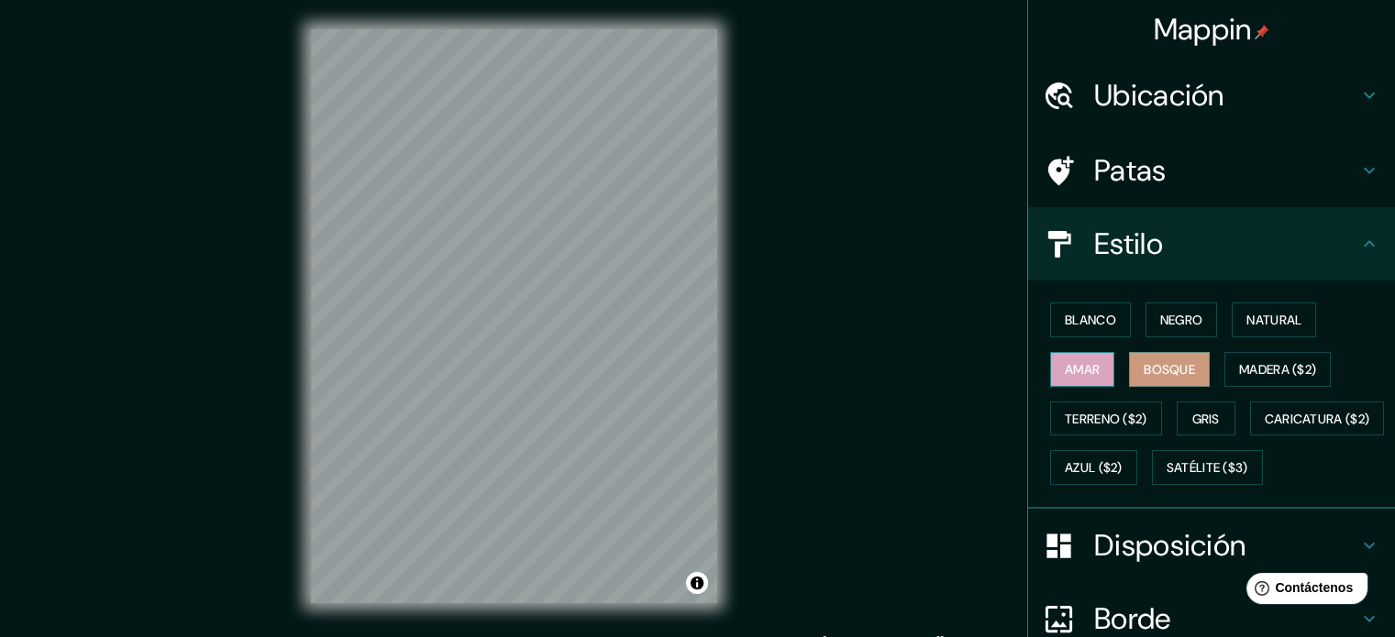
click at [1071, 373] on font "Amar" at bounding box center [1082, 369] width 35 height 17
click at [1160, 308] on font "Negro" at bounding box center [1181, 320] width 43 height 24
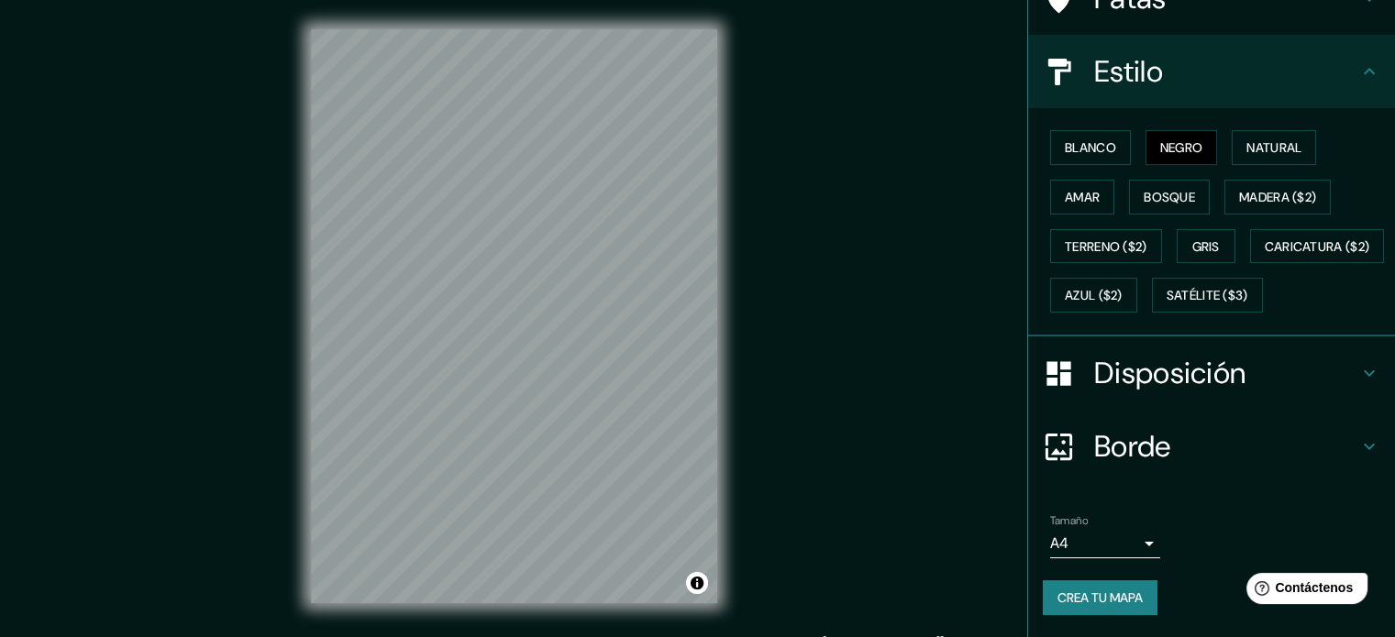
click at [1263, 377] on h4 "Disposición" at bounding box center [1226, 373] width 264 height 37
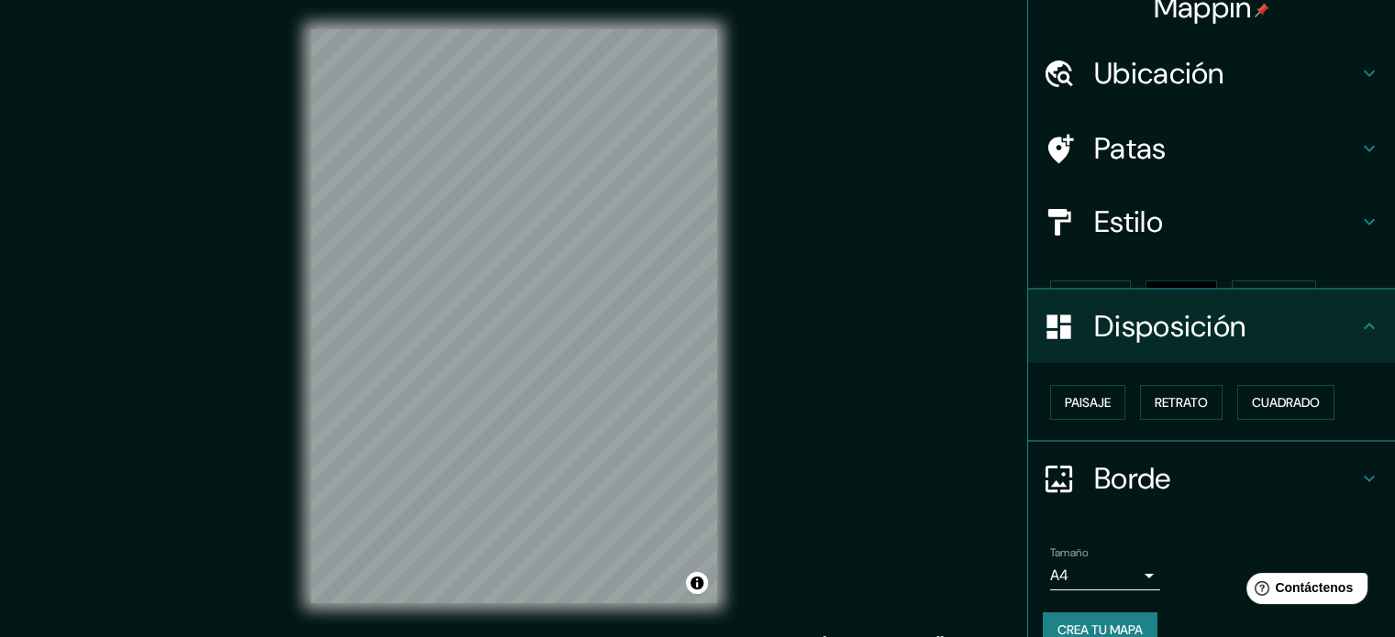
scroll to position [22, 0]
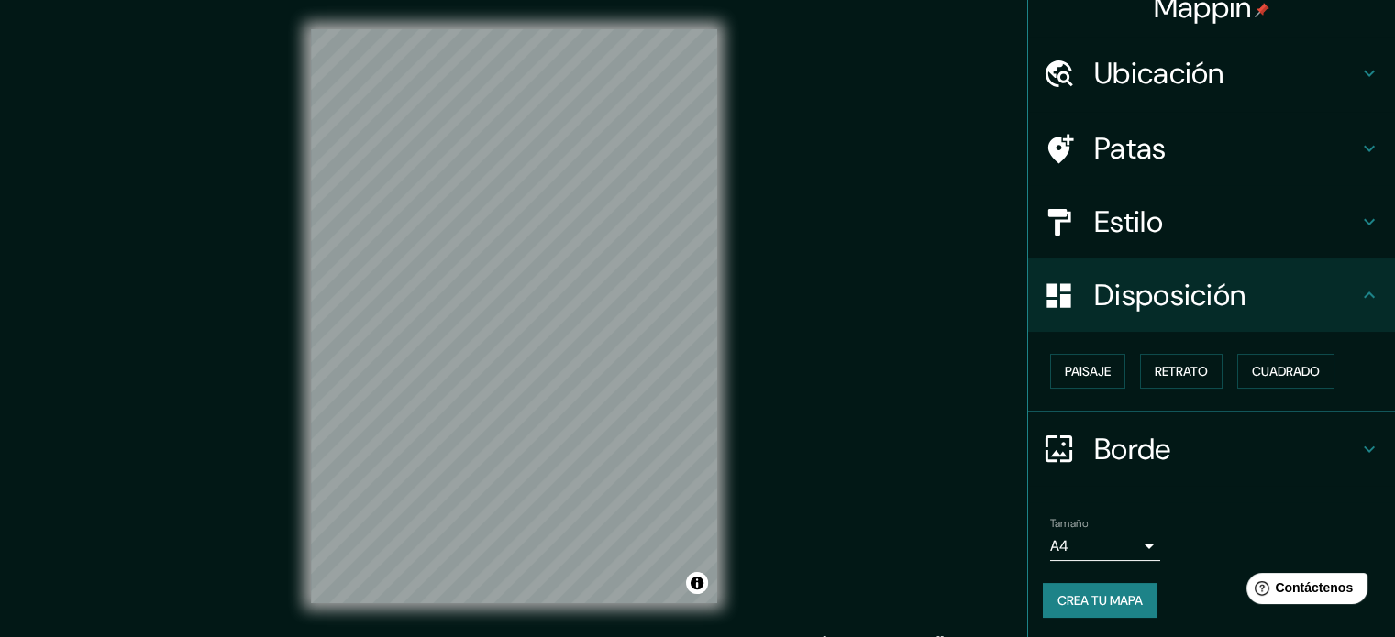
click at [1287, 314] on div "Disposición" at bounding box center [1211, 295] width 367 height 73
click at [1104, 600] on font "Crea tu mapa" at bounding box center [1099, 600] width 85 height 17
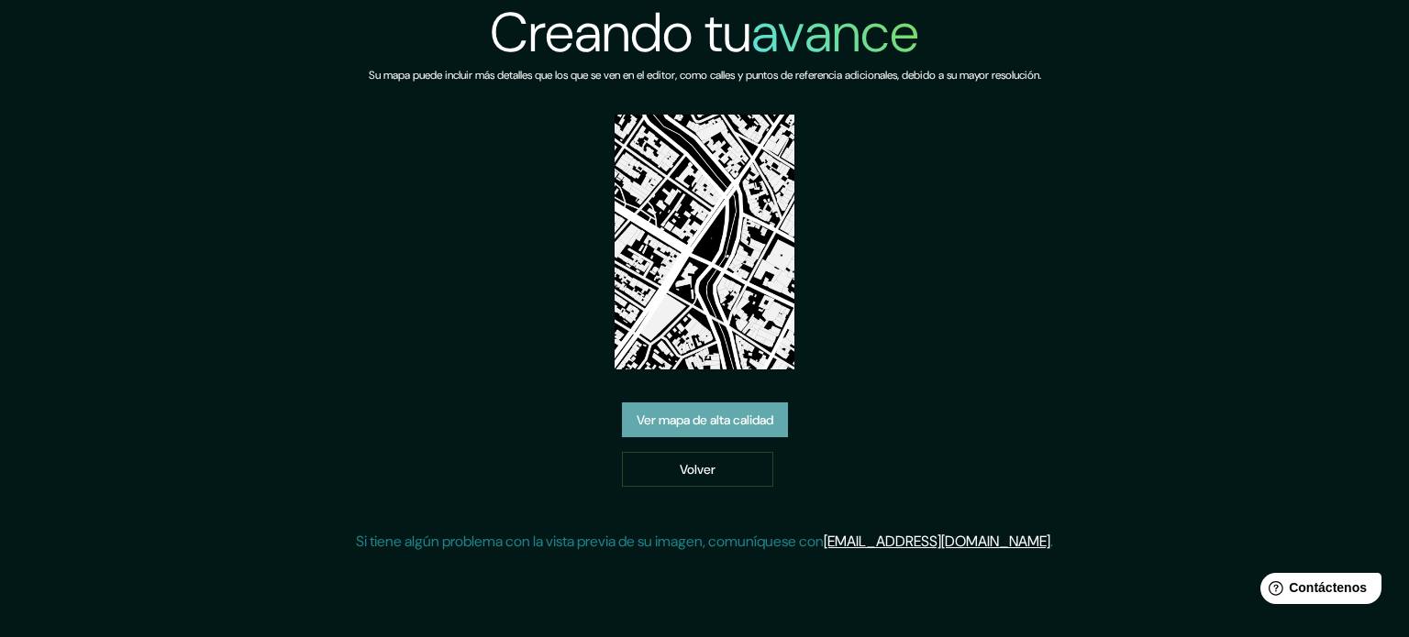
click at [737, 427] on font "Ver mapa de alta calidad" at bounding box center [704, 420] width 137 height 17
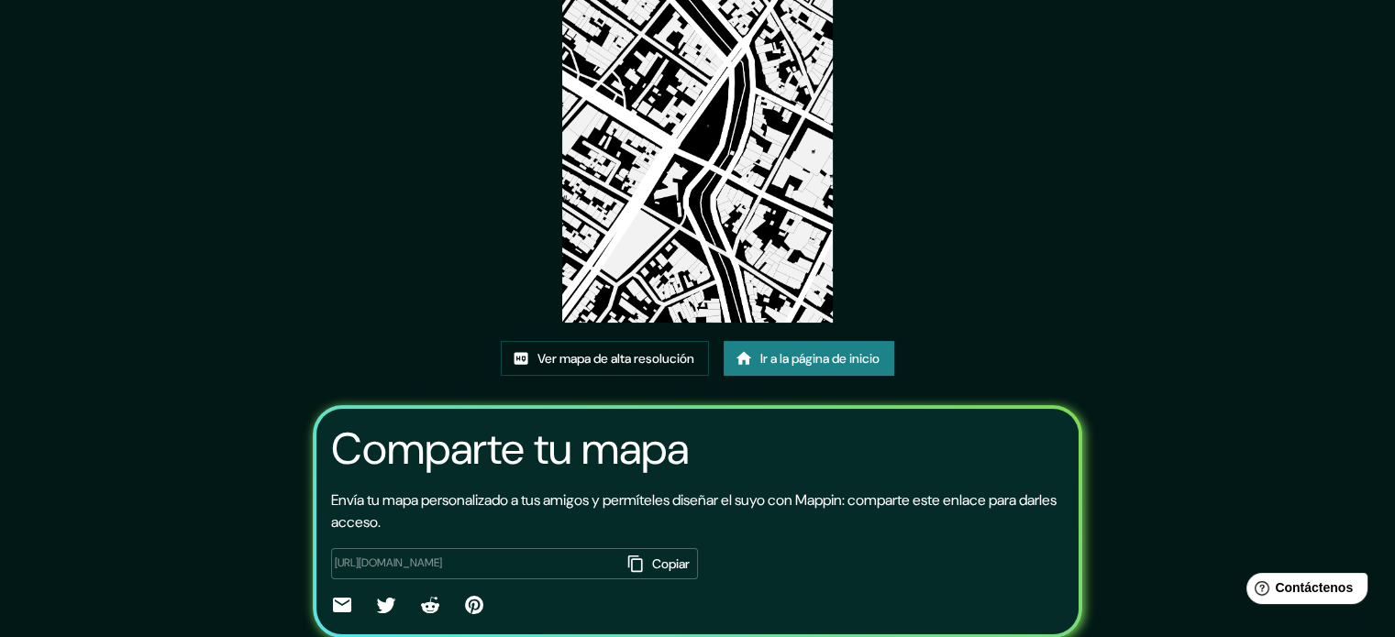
scroll to position [114, 0]
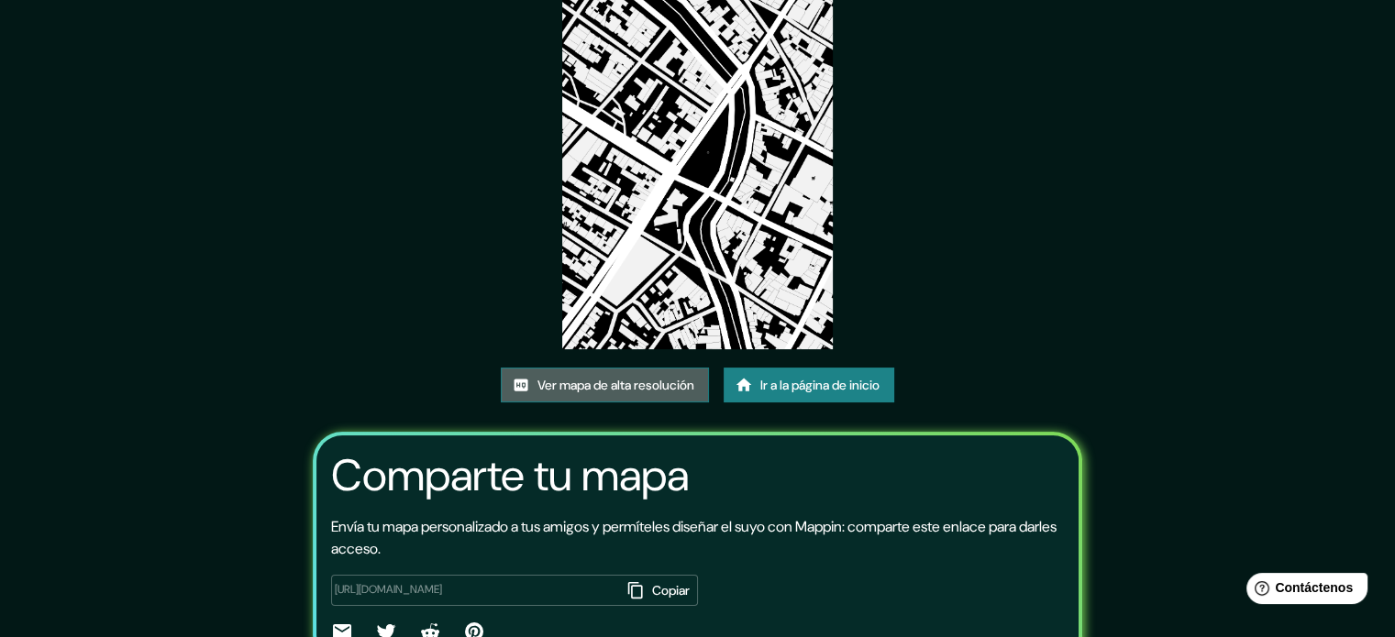
click at [651, 388] on font "Ver mapa de alta resolución" at bounding box center [615, 385] width 157 height 17
